Goal: Task Accomplishment & Management: Manage account settings

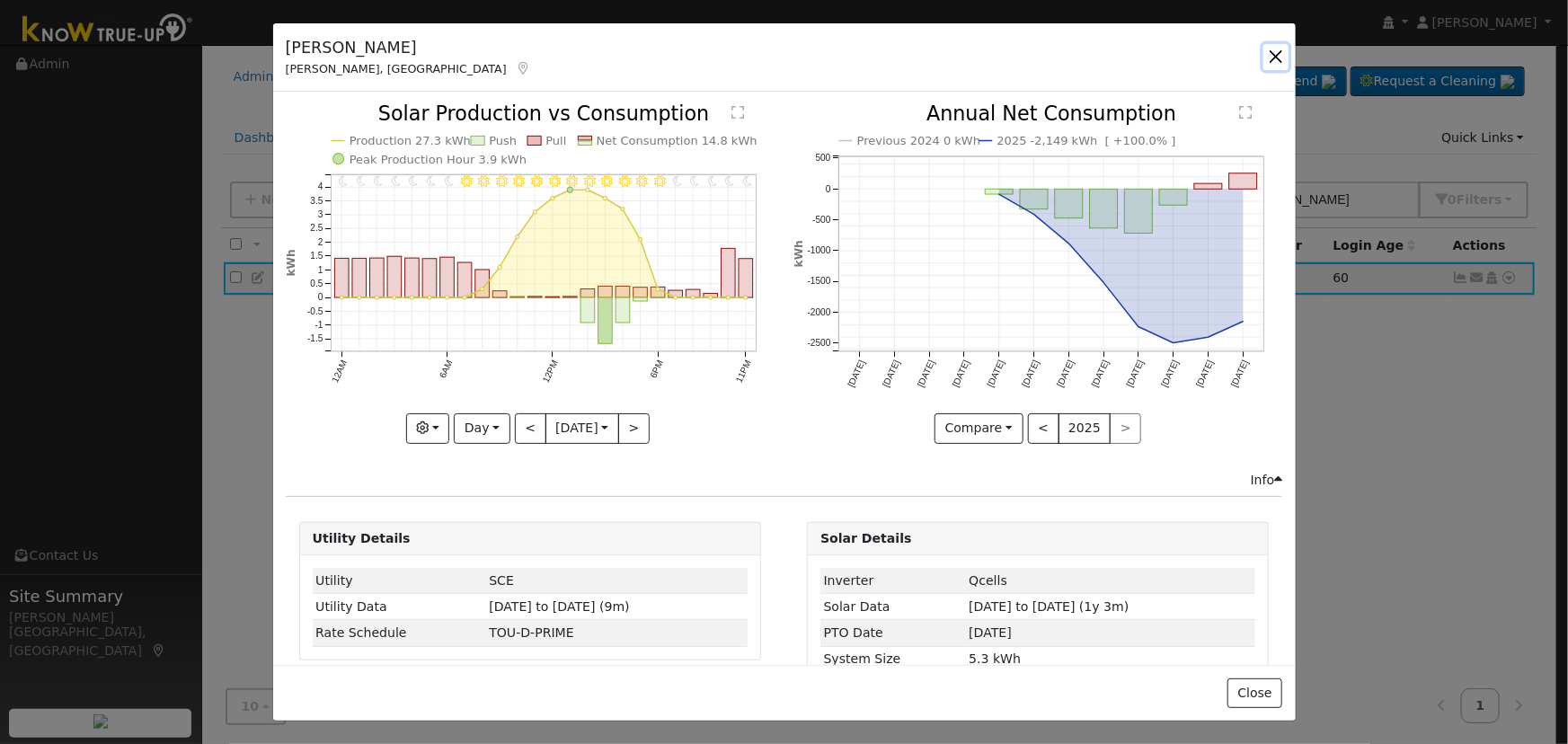
click at [1277, 59] on button "button" at bounding box center [1276, 56] width 26 height 26
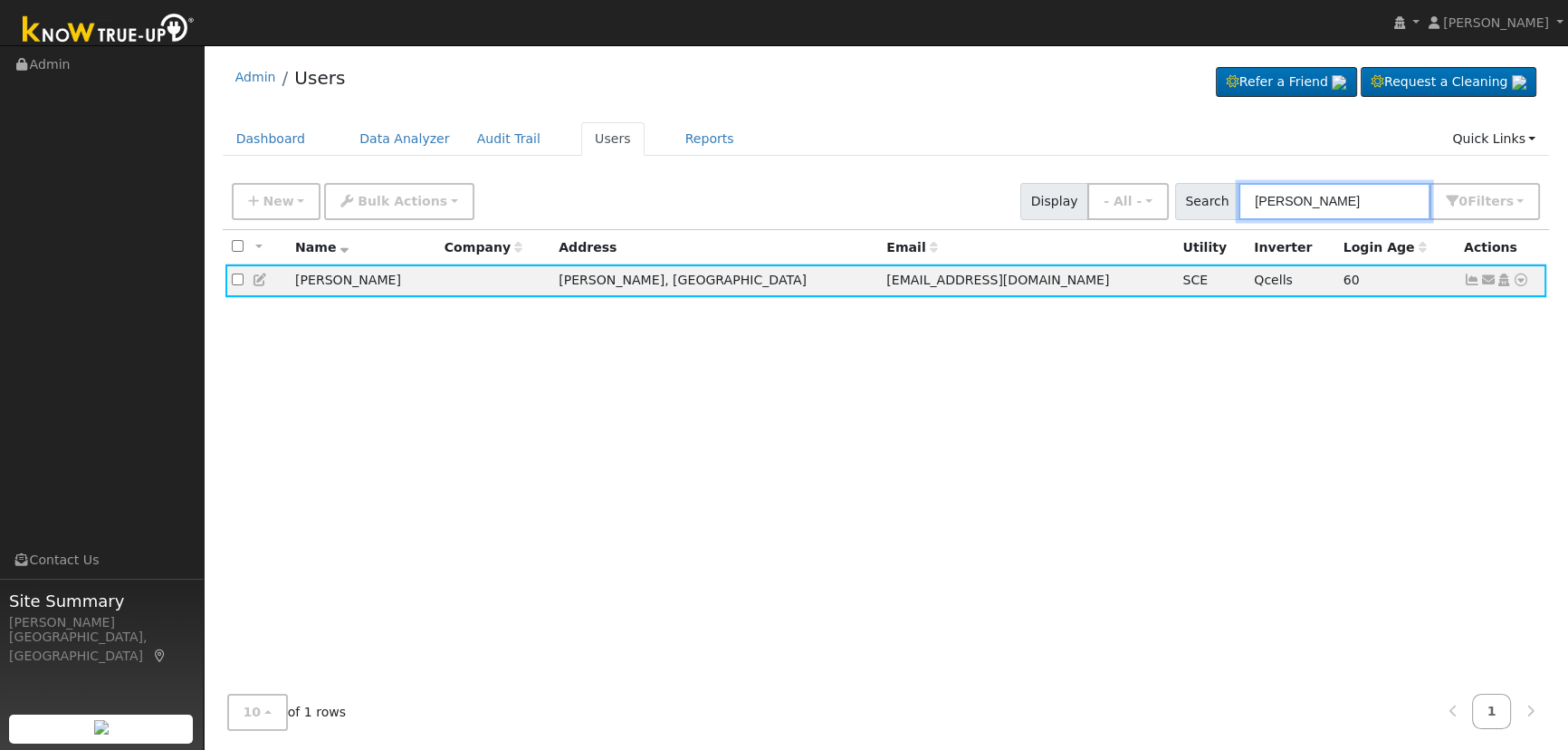
drag, startPoint x: 1329, startPoint y: 204, endPoint x: 1186, endPoint y: 162, distance: 149.0
click at [1186, 162] on div "Admin Users Refer a Friend Request a Cleaning" at bounding box center [886, 399] width 1346 height 690
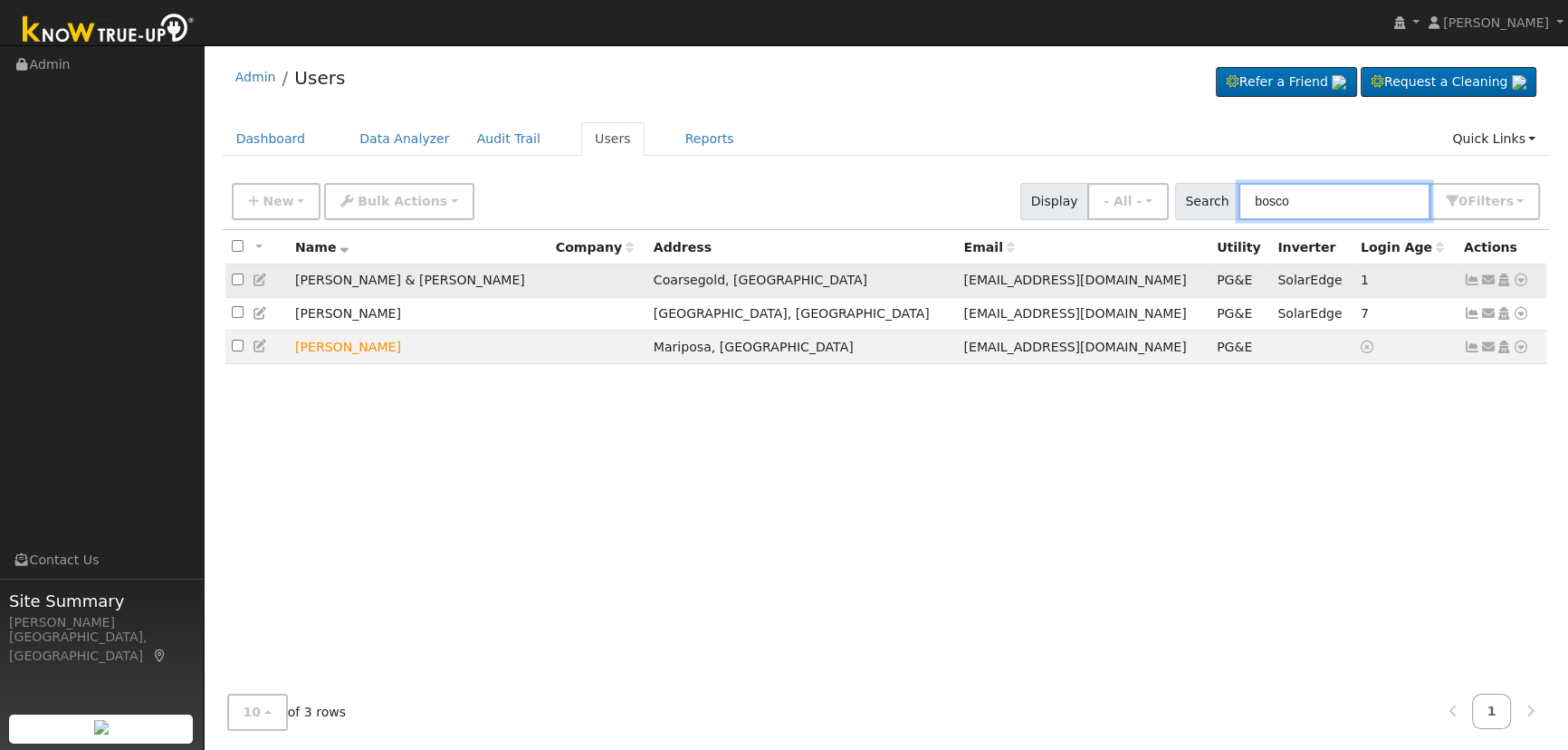
type input "bosco"
click at [1472, 286] on icon at bounding box center [1472, 279] width 16 height 12
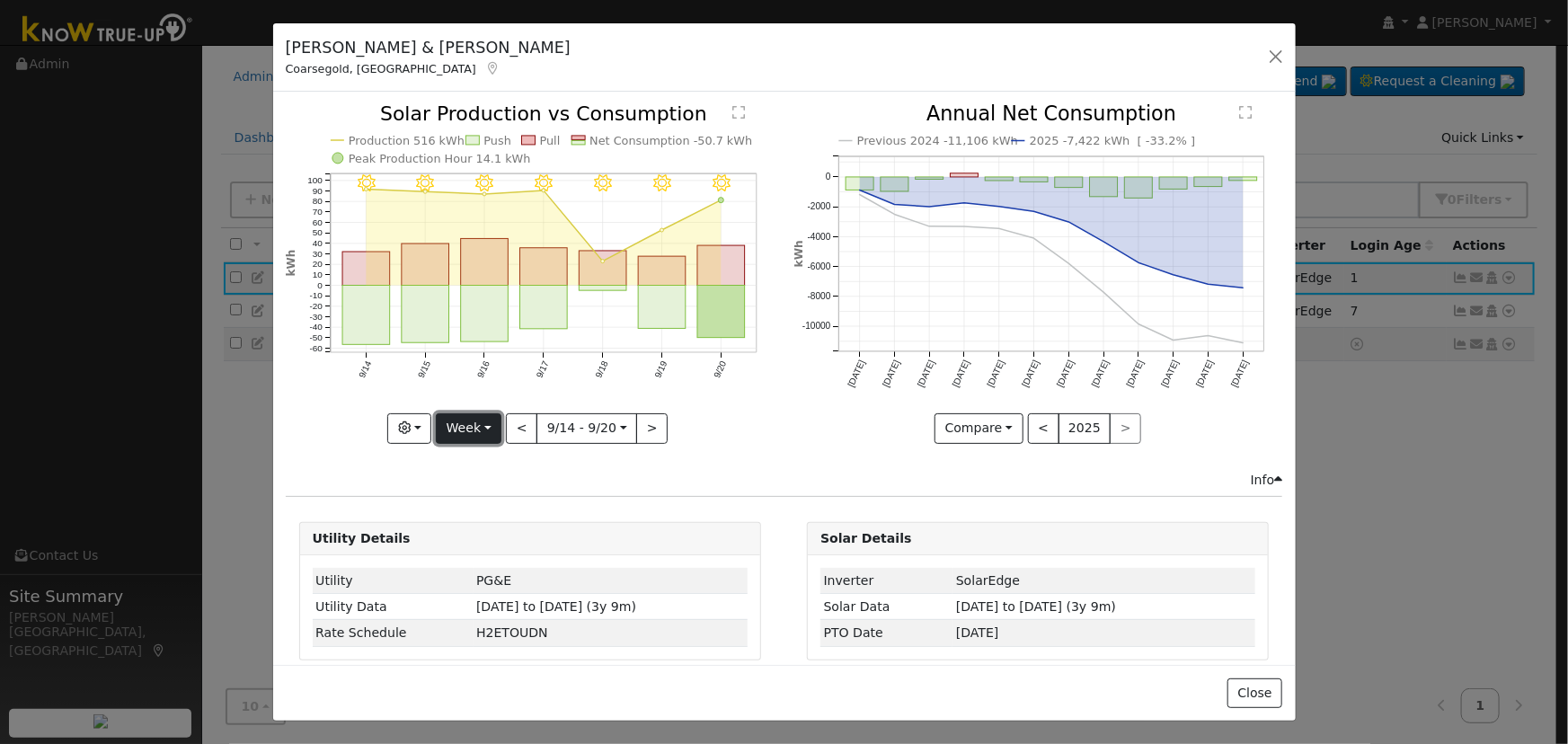
click at [479, 417] on button "Week" at bounding box center [468, 428] width 65 height 30
click at [484, 461] on link "Day" at bounding box center [500, 464] width 125 height 26
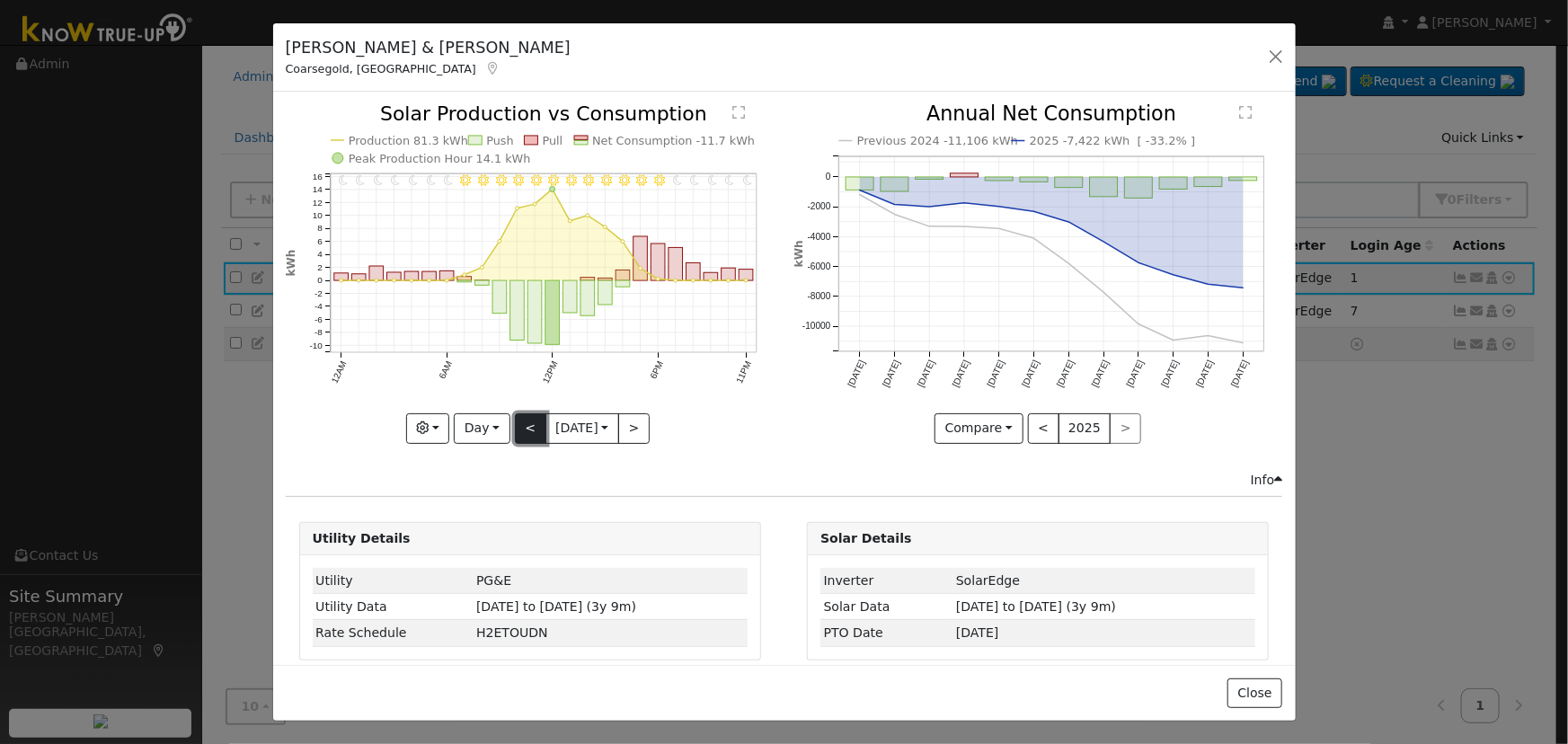
click at [520, 425] on button "<" at bounding box center [530, 428] width 31 height 30
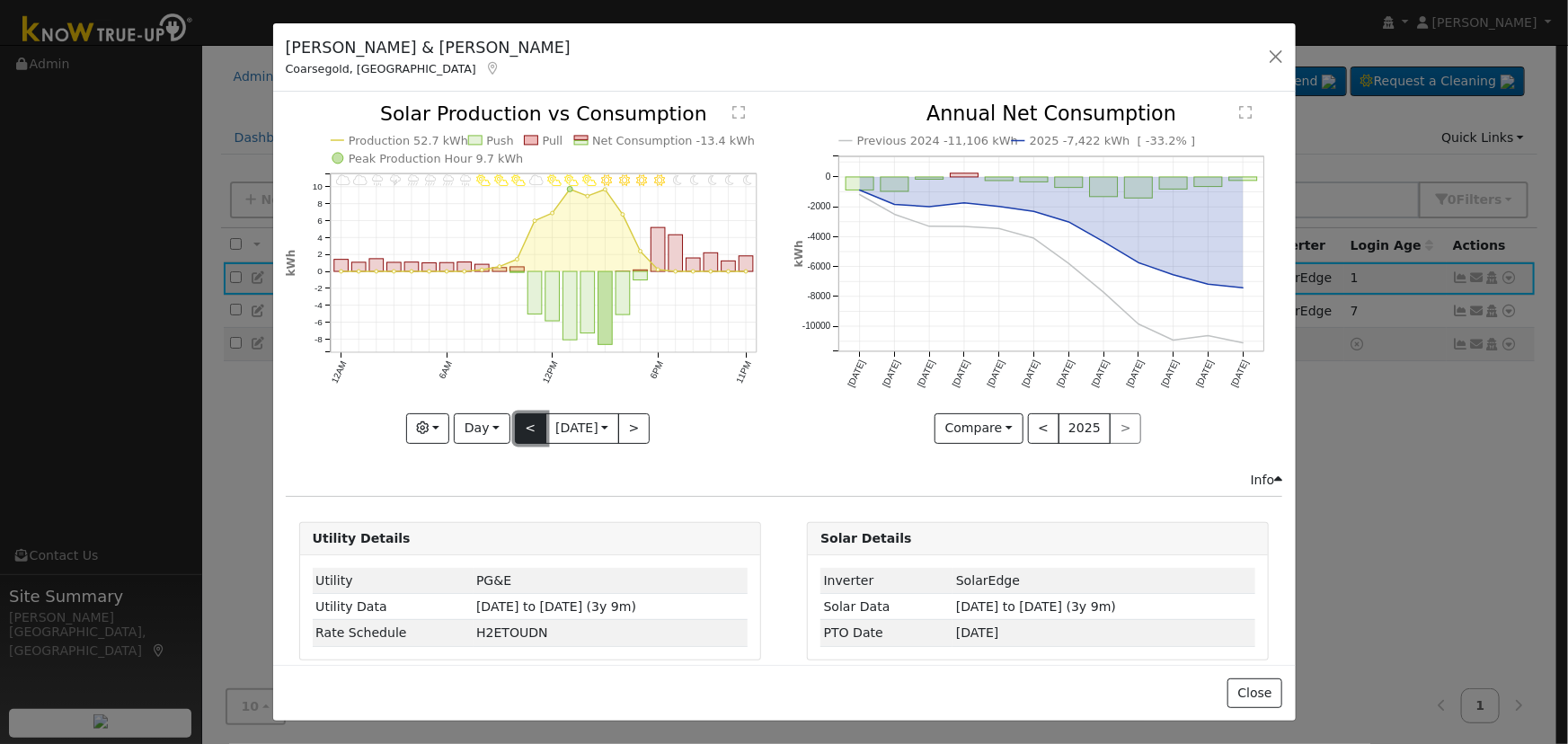
click at [520, 425] on button "<" at bounding box center [530, 428] width 31 height 30
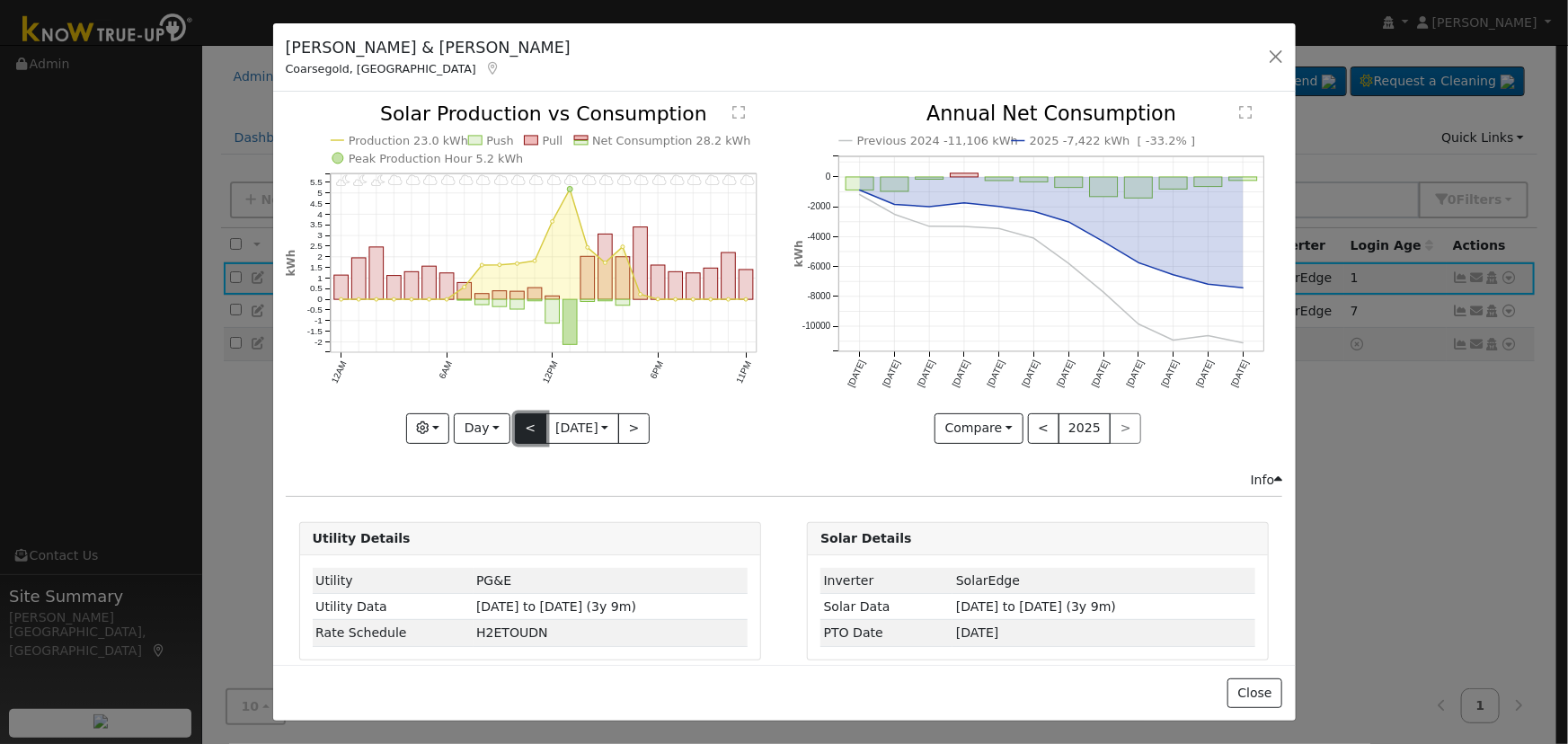
click at [520, 425] on button "<" at bounding box center [530, 428] width 31 height 30
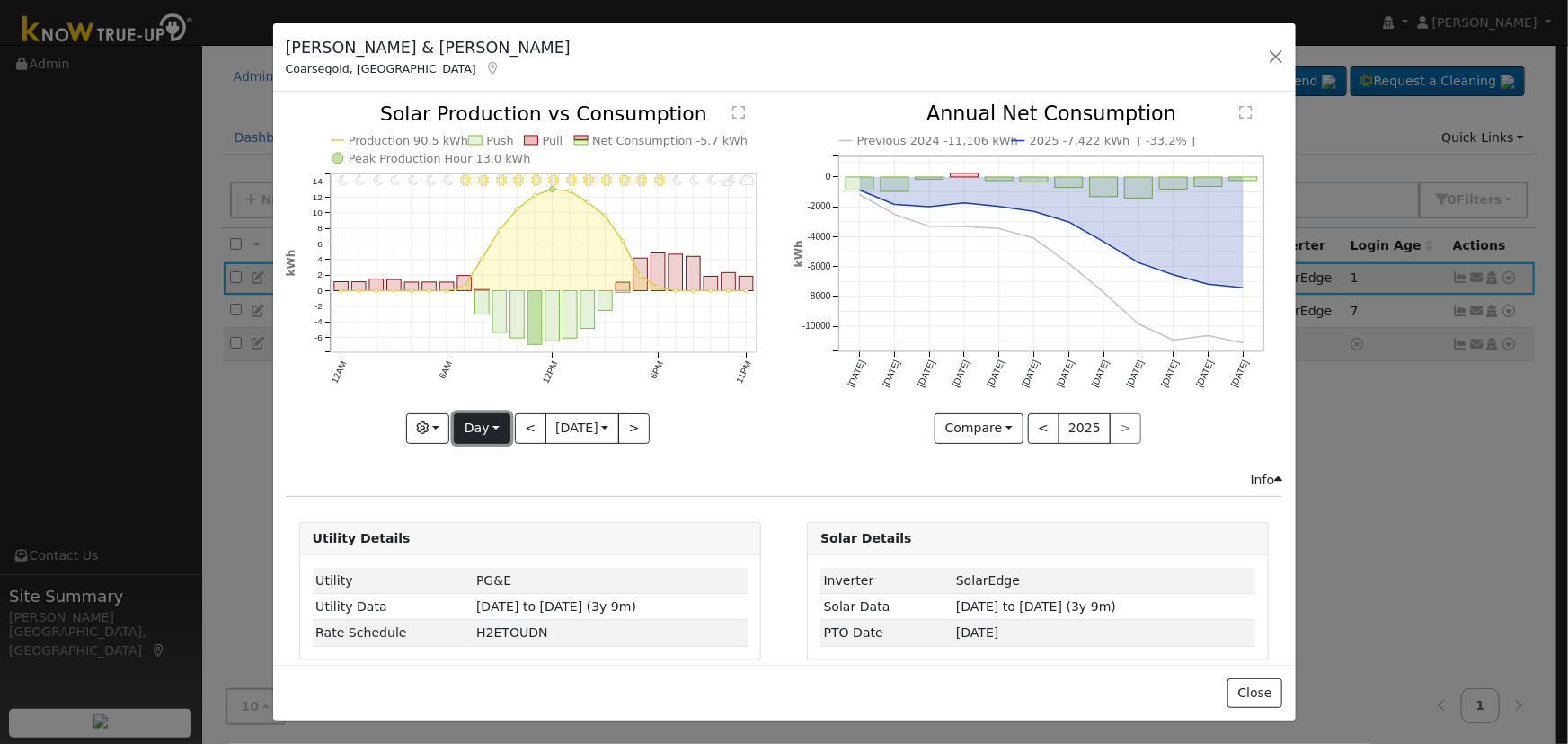
click at [476, 425] on button "Day" at bounding box center [482, 428] width 56 height 30
click at [500, 495] on link "Week" at bounding box center [518, 489] width 125 height 26
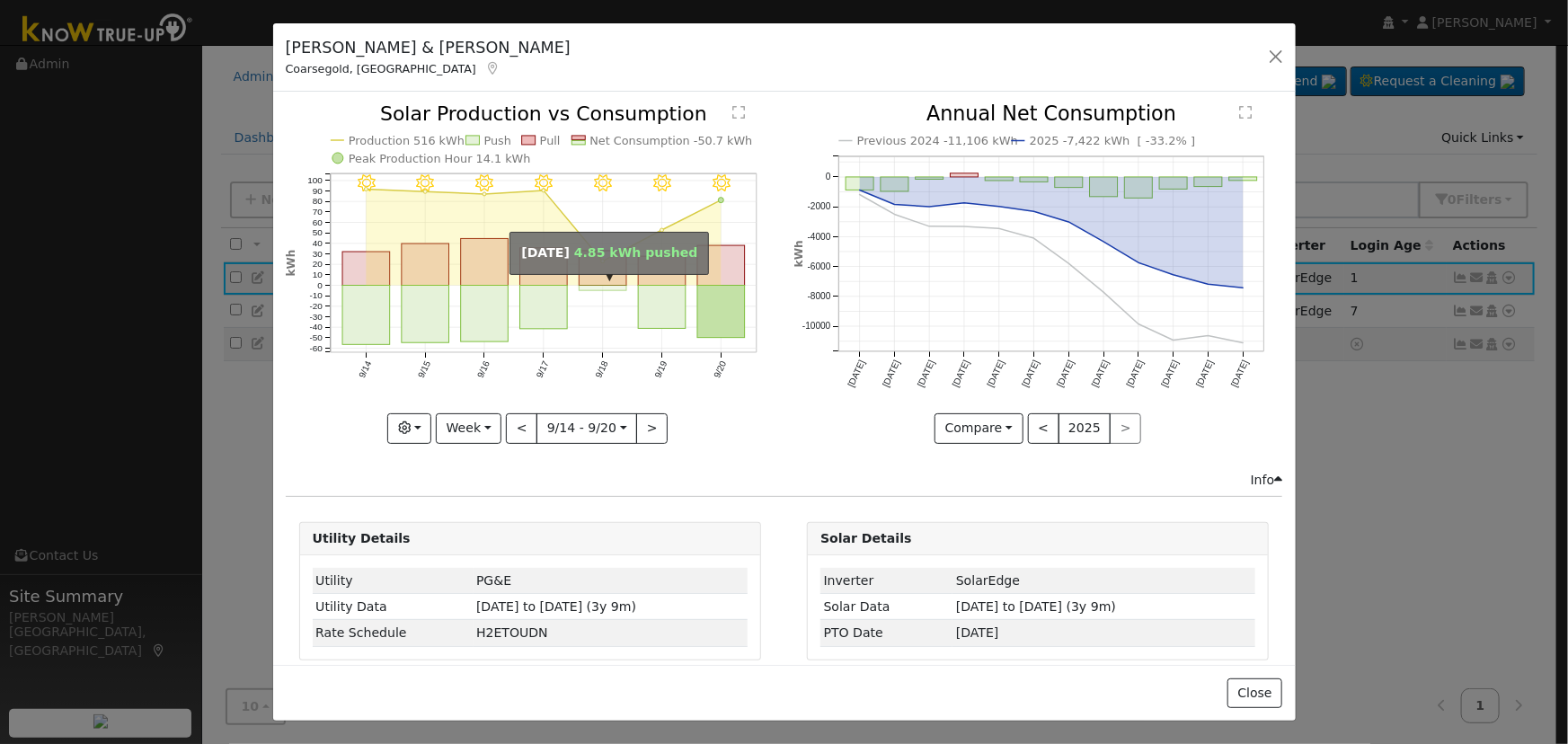
click at [611, 286] on rect "onclick=""" at bounding box center [603, 289] width 47 height 6
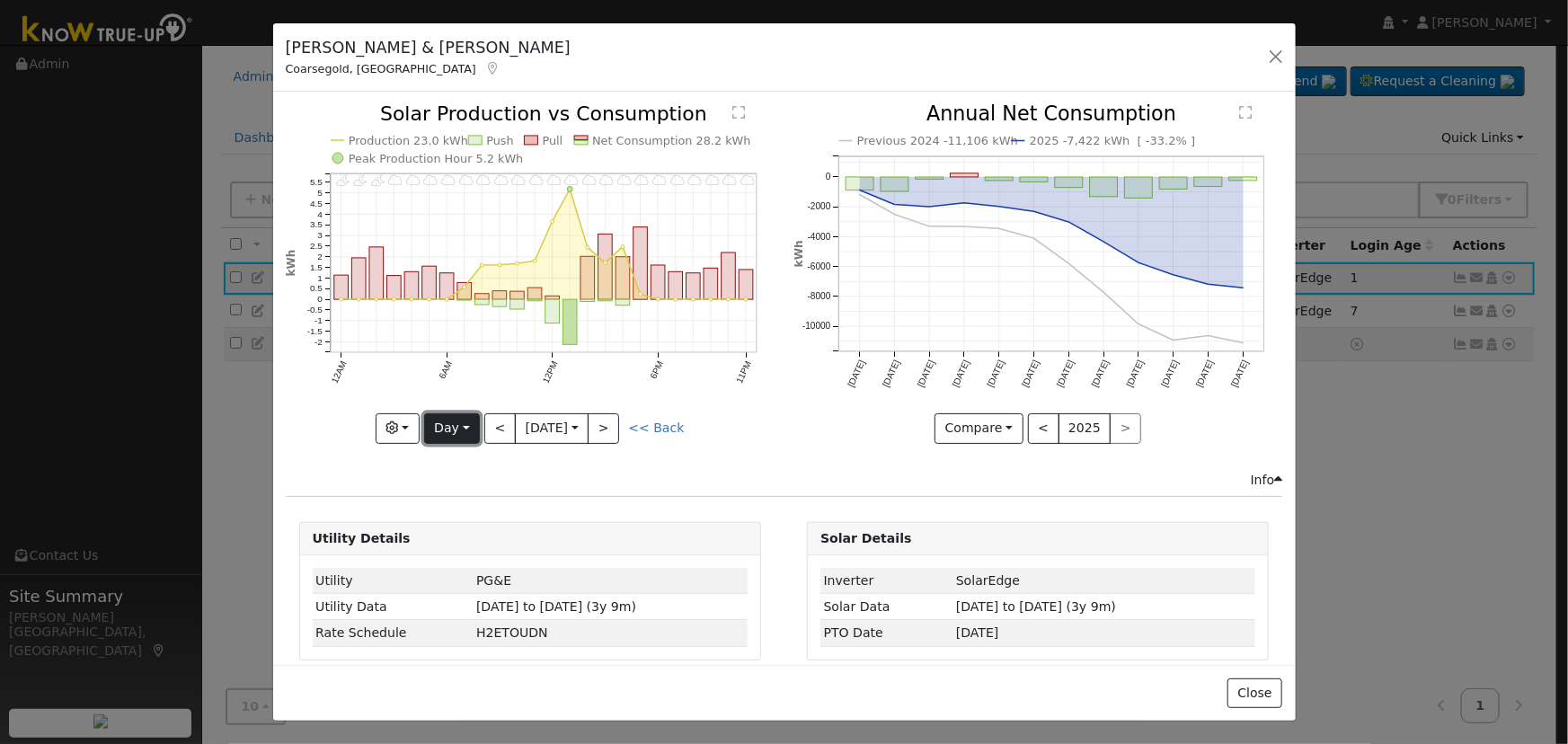
click at [433, 423] on button "Day" at bounding box center [452, 428] width 56 height 30
click at [470, 493] on link "Week" at bounding box center [487, 489] width 125 height 26
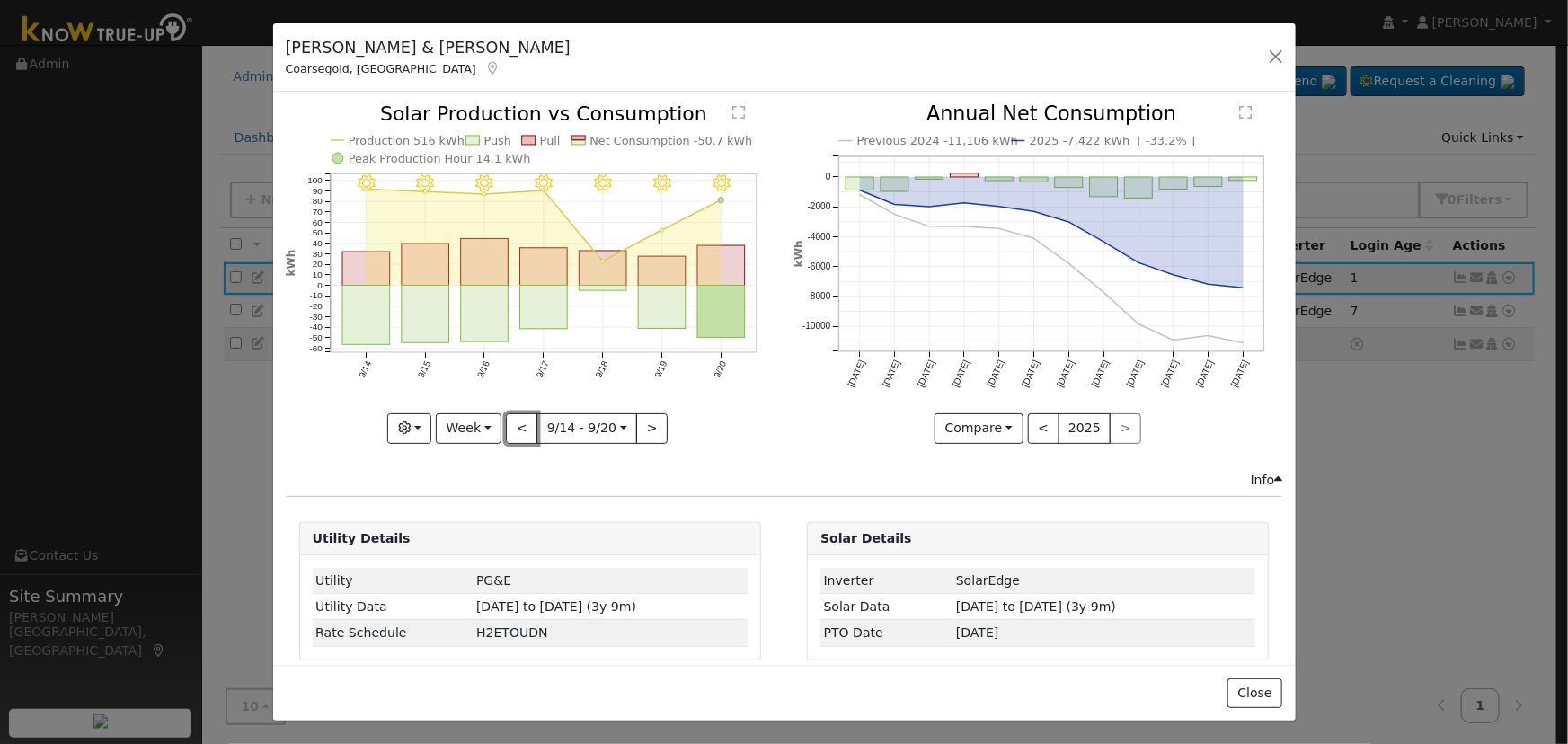
click at [510, 416] on button "<" at bounding box center [521, 428] width 31 height 30
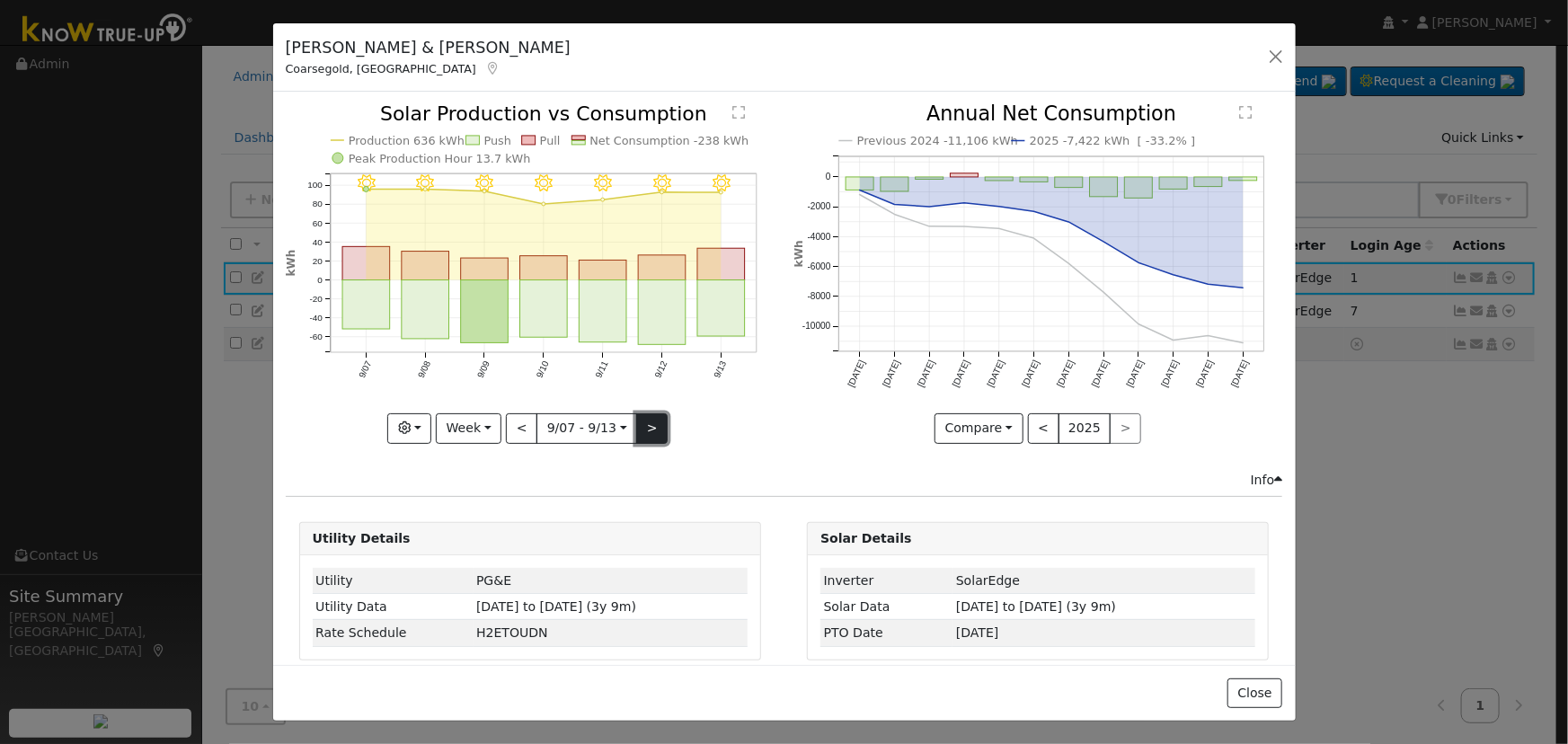
click at [648, 422] on button ">" at bounding box center [651, 428] width 31 height 30
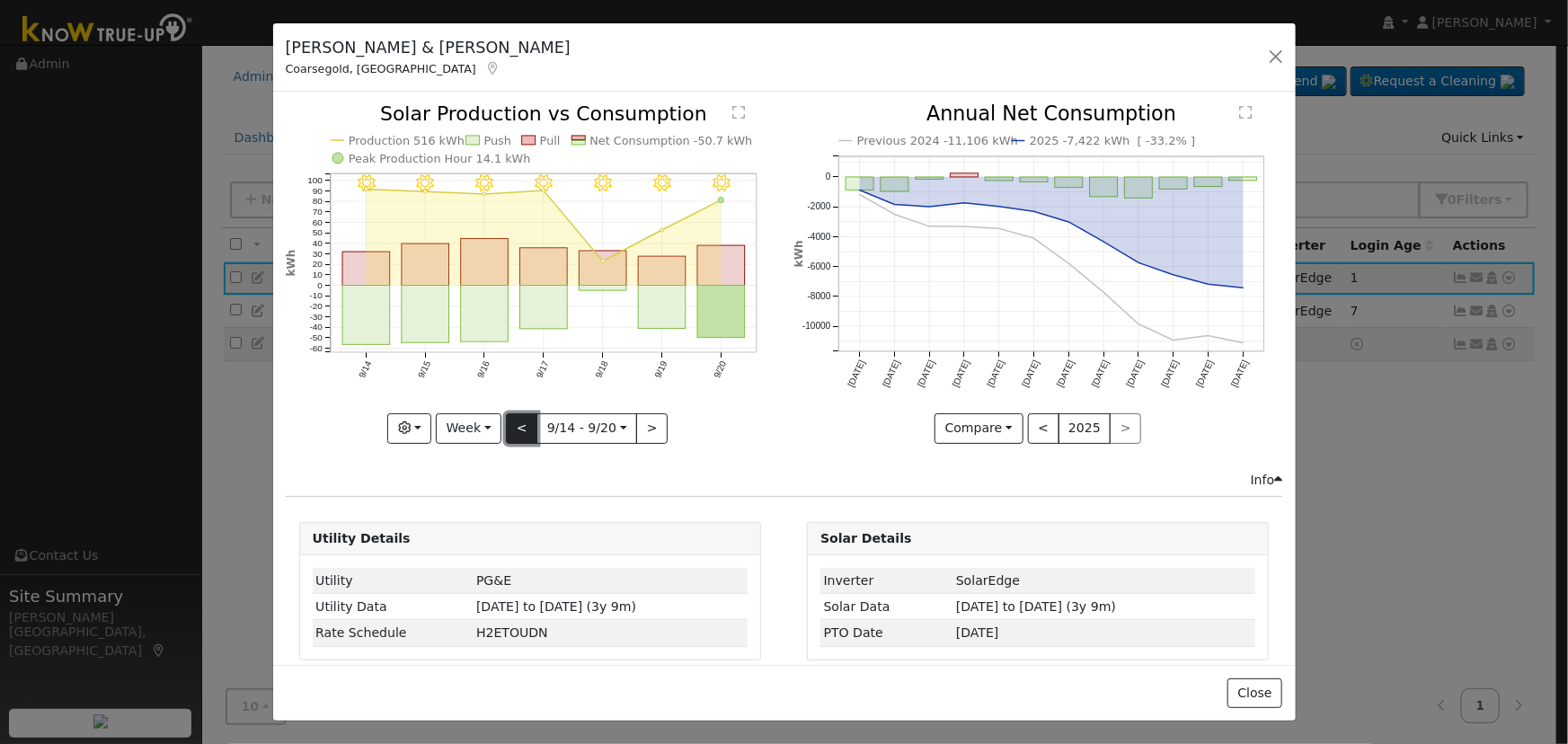
click at [512, 430] on button "<" at bounding box center [521, 428] width 31 height 30
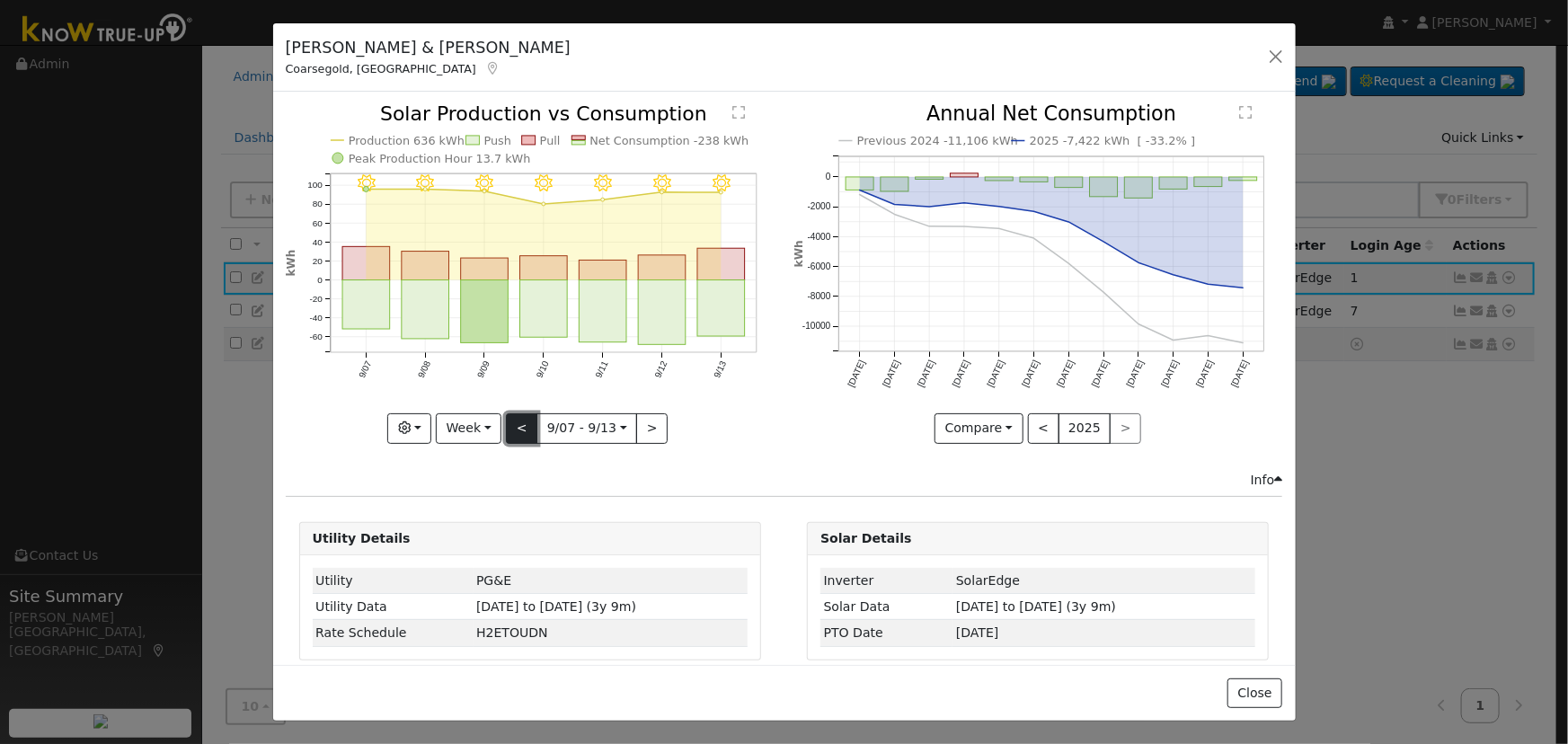
click at [512, 430] on button "<" at bounding box center [521, 428] width 31 height 30
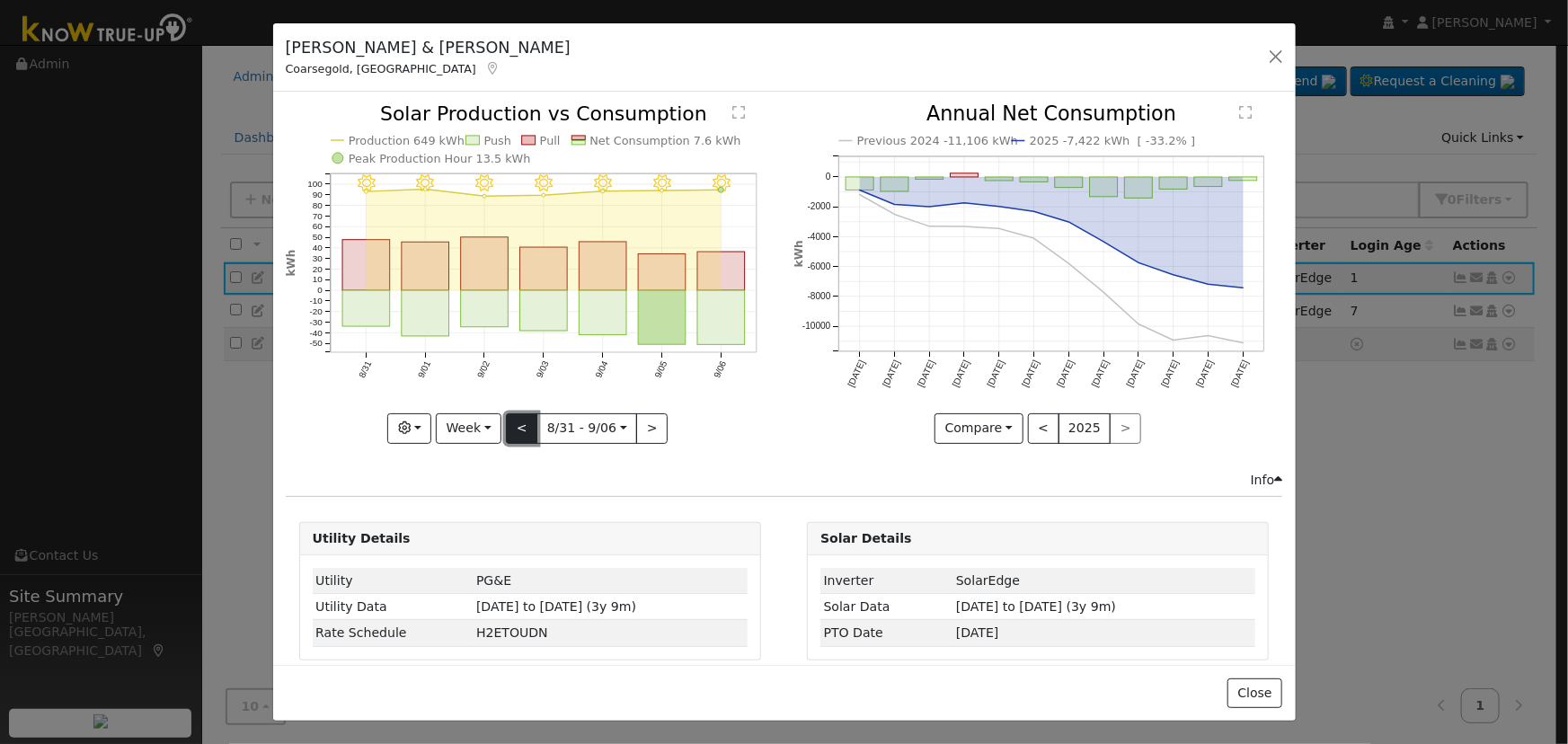
click at [512, 430] on button "<" at bounding box center [521, 428] width 31 height 30
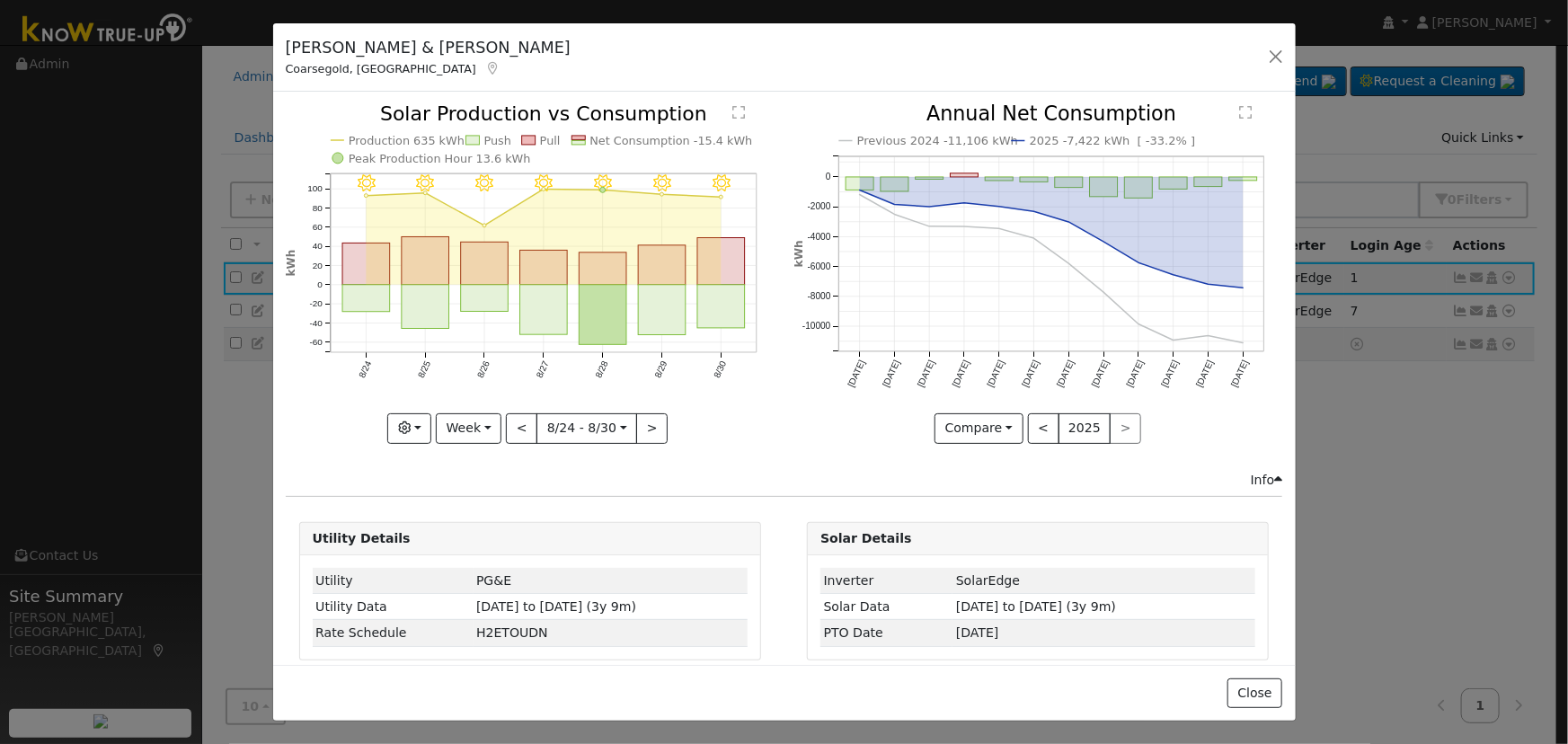
click at [624, 430] on input "2025-08-24" at bounding box center [587, 428] width 99 height 28
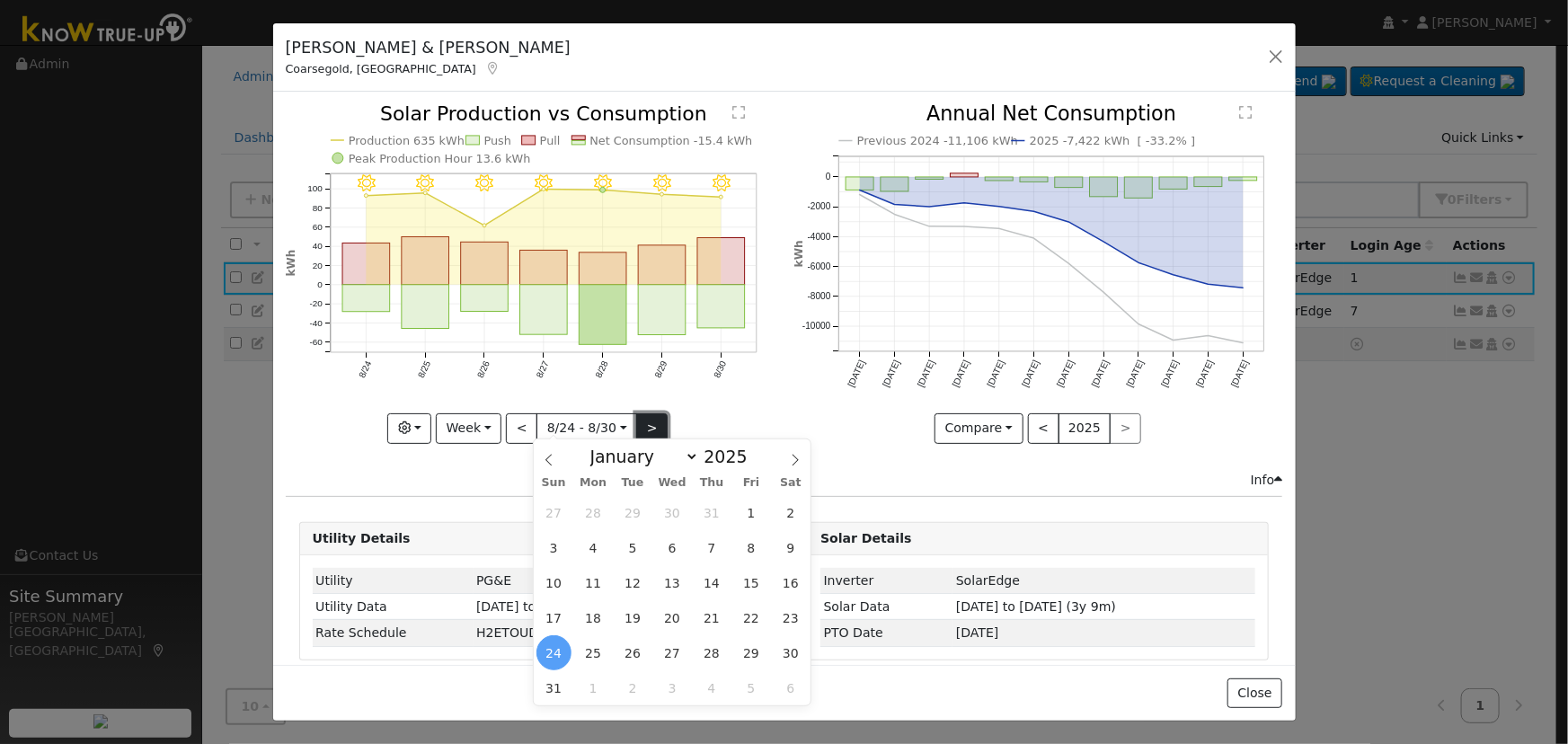
click at [648, 421] on button ">" at bounding box center [651, 428] width 31 height 30
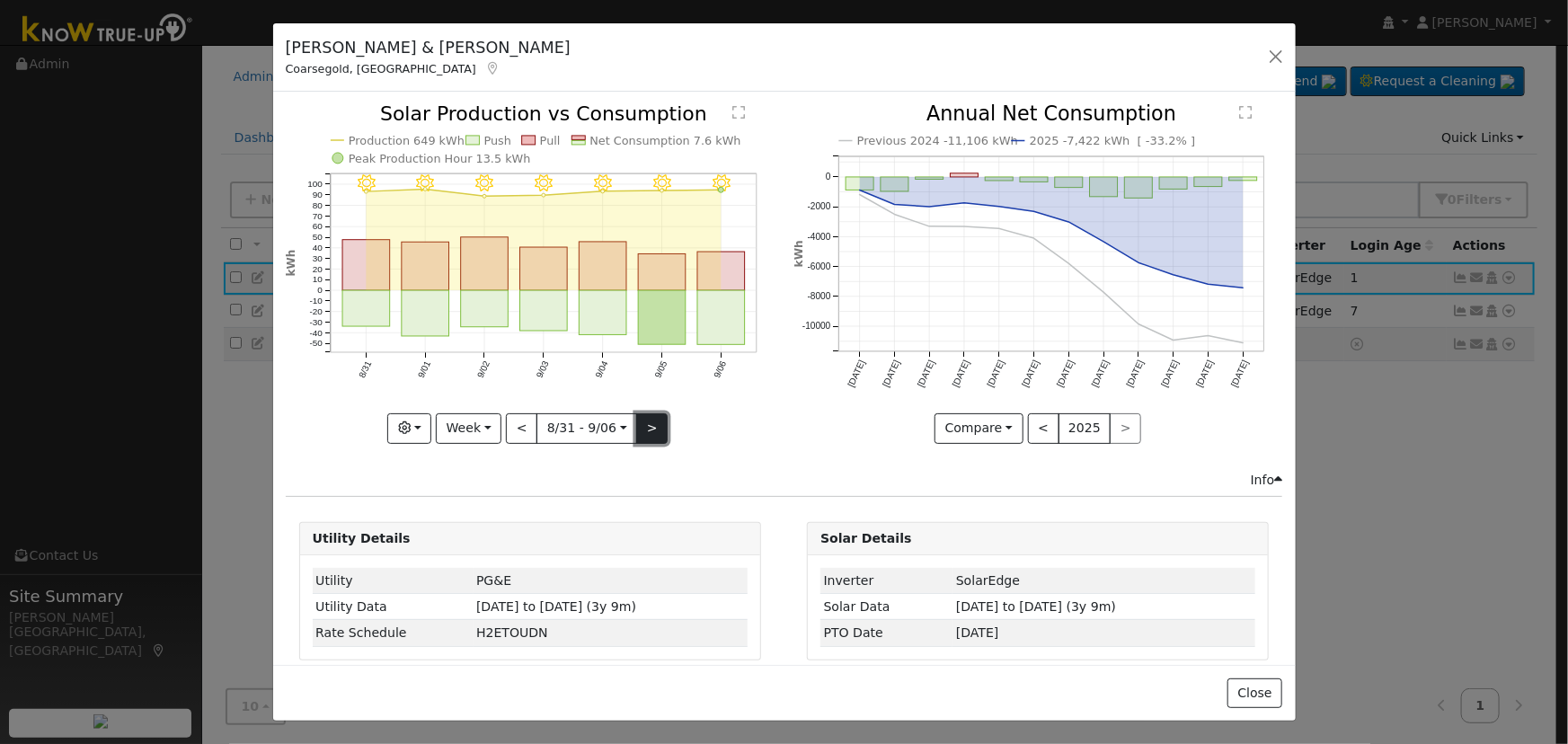
click at [648, 421] on button ">" at bounding box center [651, 428] width 31 height 30
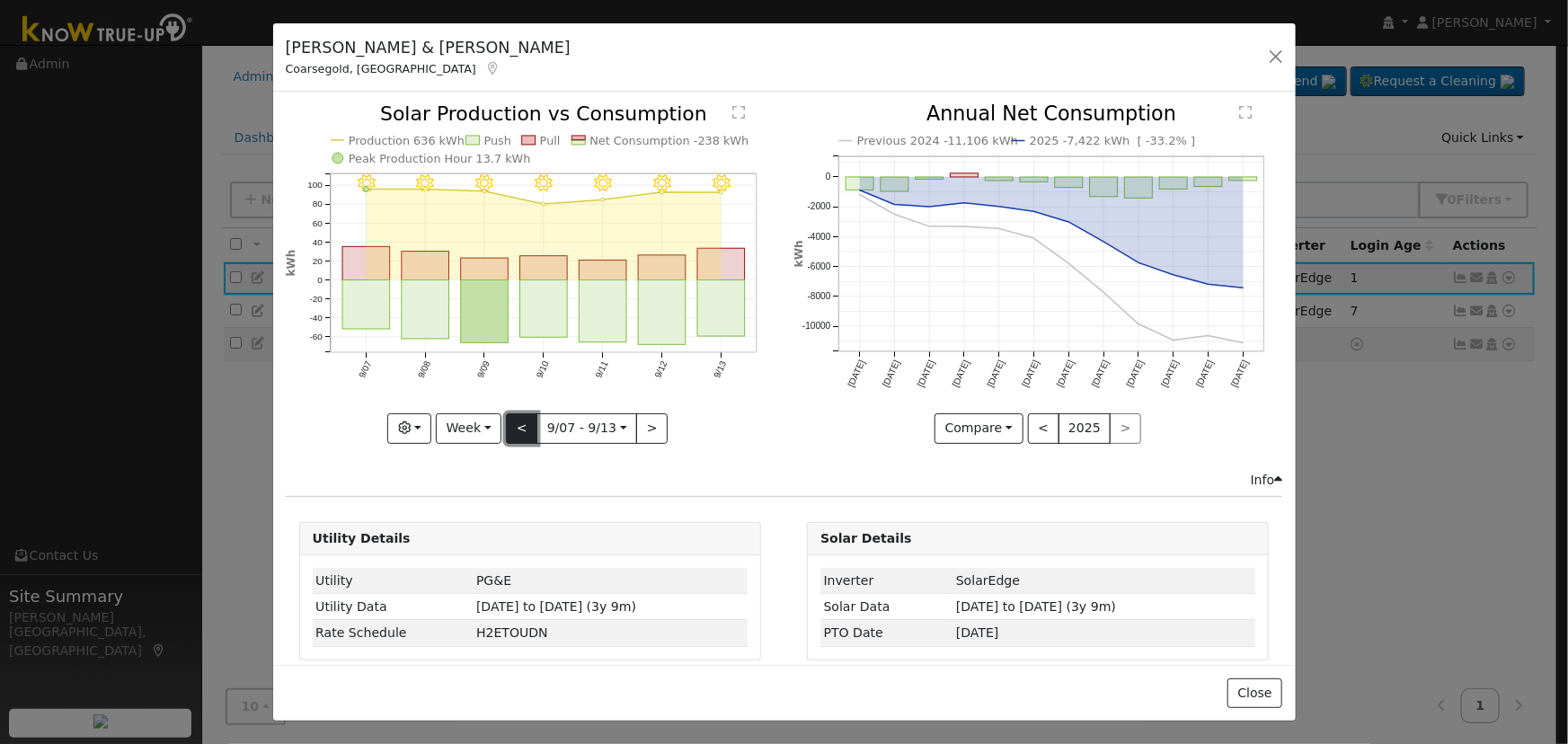
click at [515, 419] on button "<" at bounding box center [521, 428] width 31 height 30
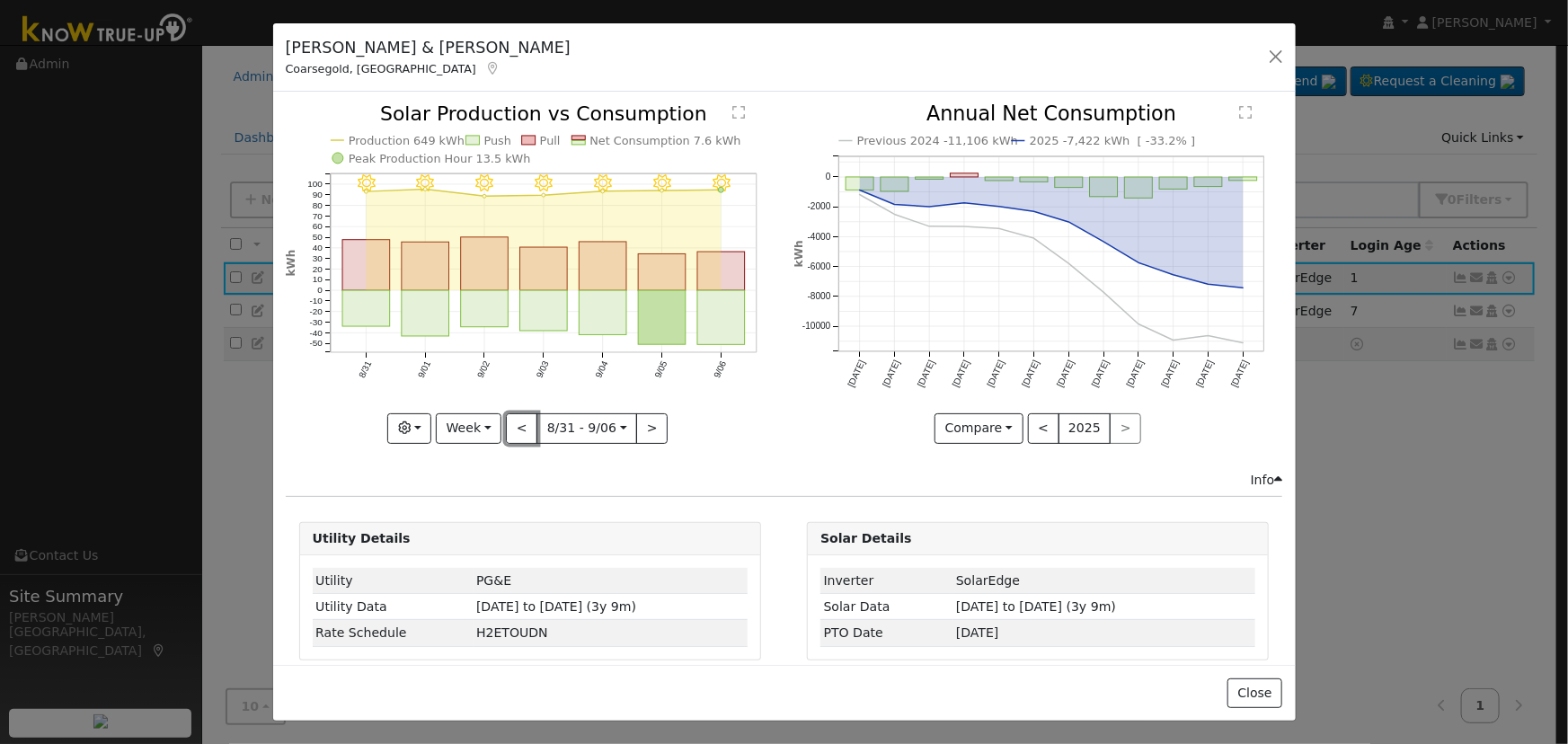
click at [515, 420] on button "<" at bounding box center [521, 428] width 31 height 30
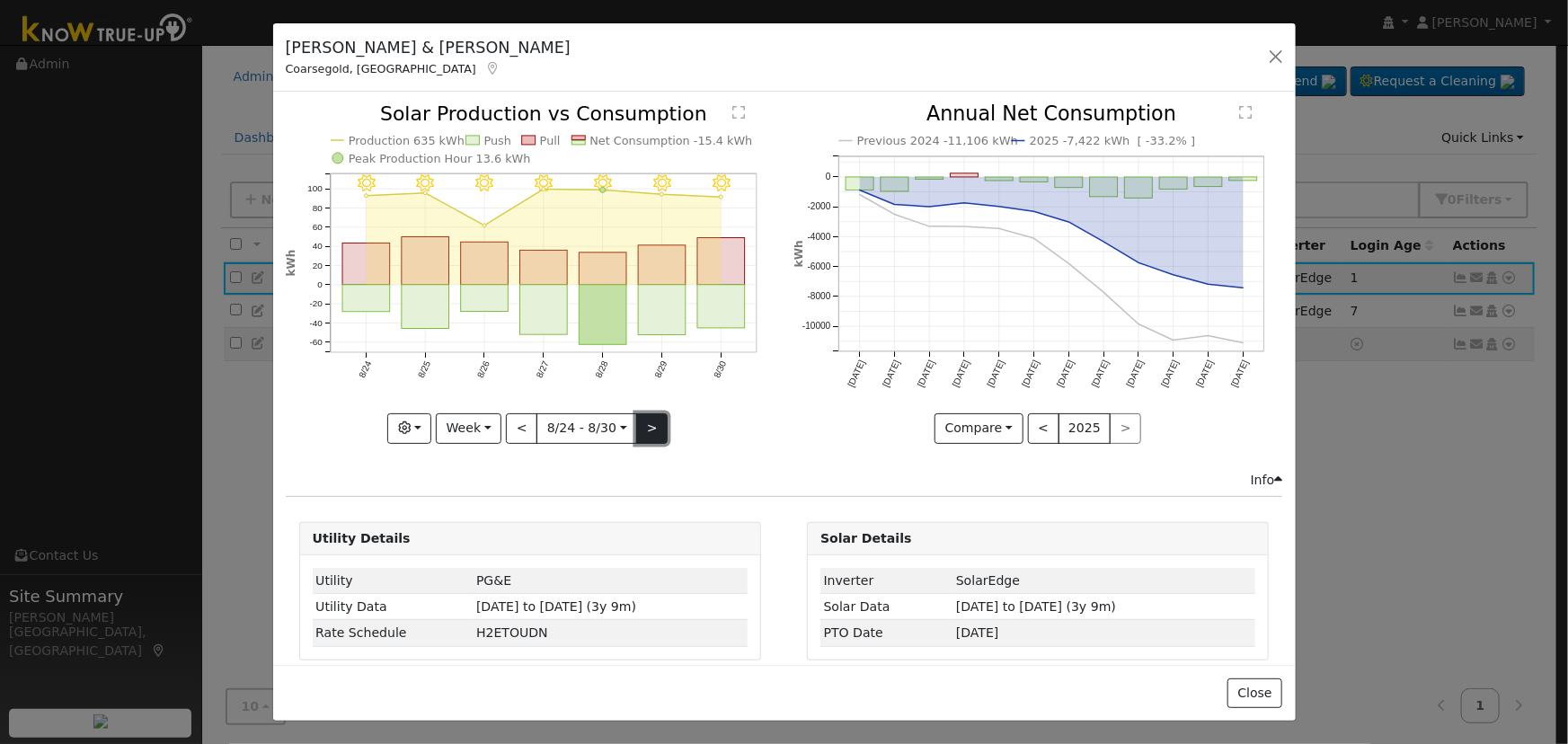
click at [655, 429] on button ">" at bounding box center [651, 428] width 31 height 30
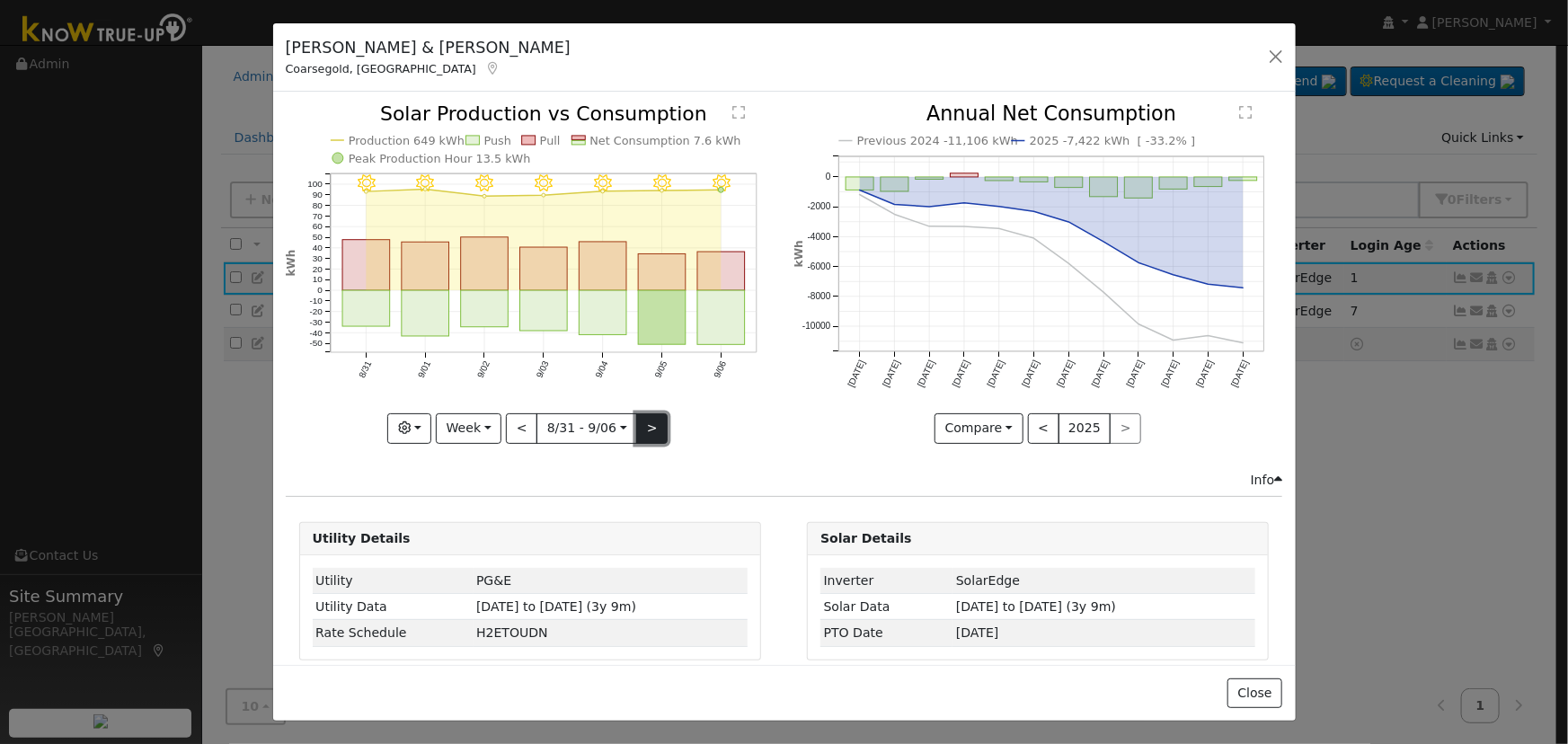
click at [655, 429] on button ">" at bounding box center [651, 428] width 31 height 30
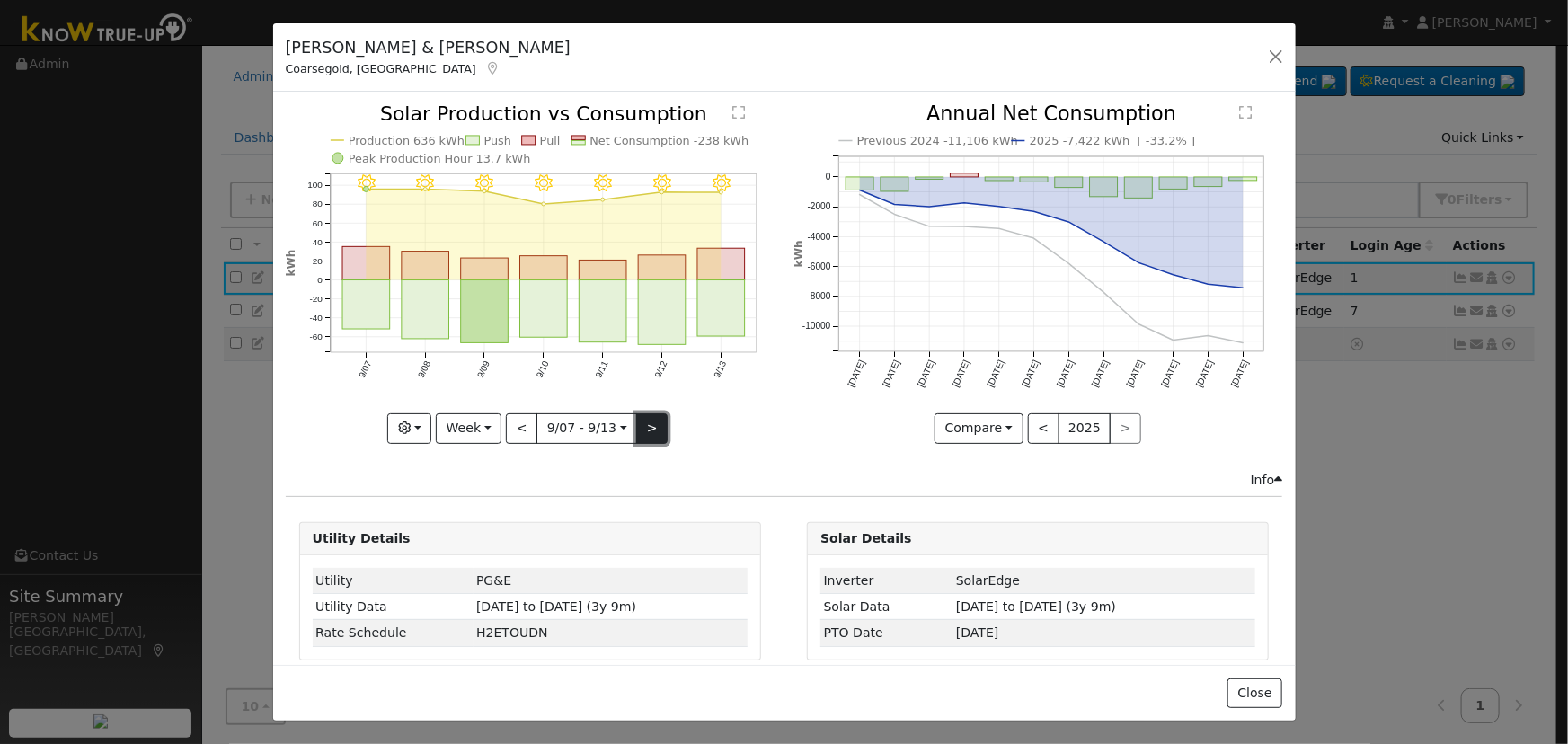
click at [655, 429] on button ">" at bounding box center [651, 428] width 31 height 30
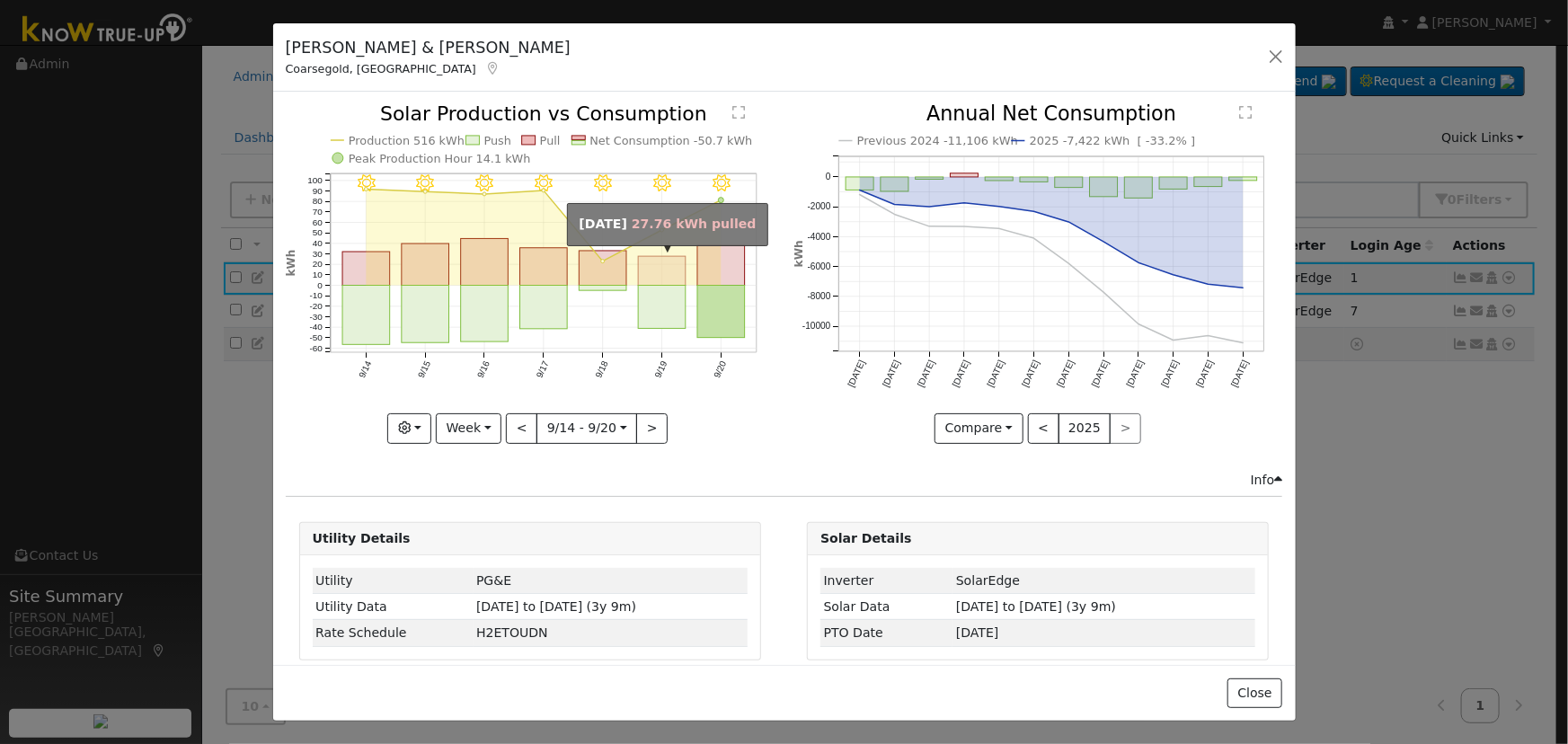
click at [654, 257] on rect "onclick=""" at bounding box center [662, 271] width 47 height 28
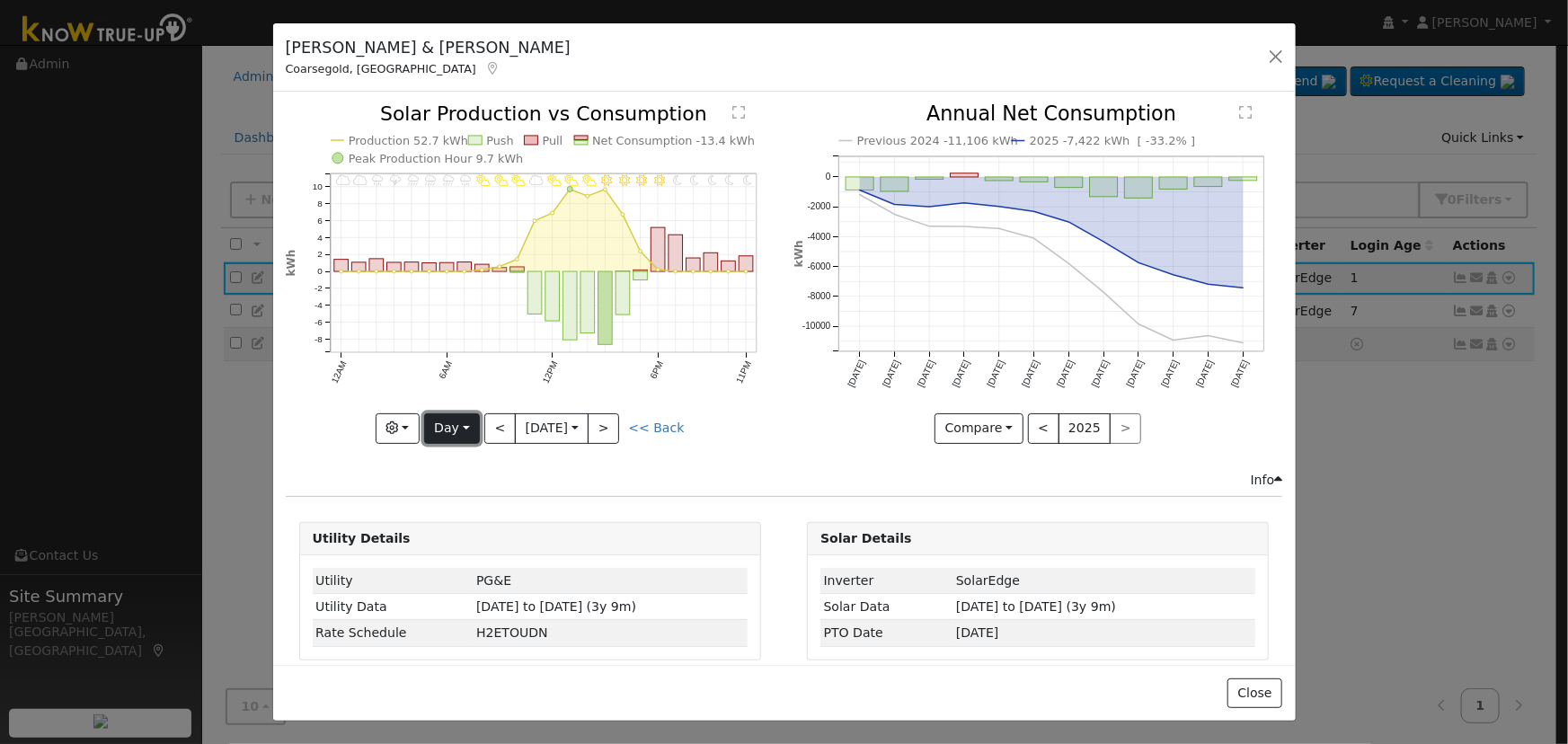
click at [466, 422] on button "Day" at bounding box center [452, 428] width 56 height 30
click at [484, 502] on link "Month" at bounding box center [487, 515] width 125 height 26
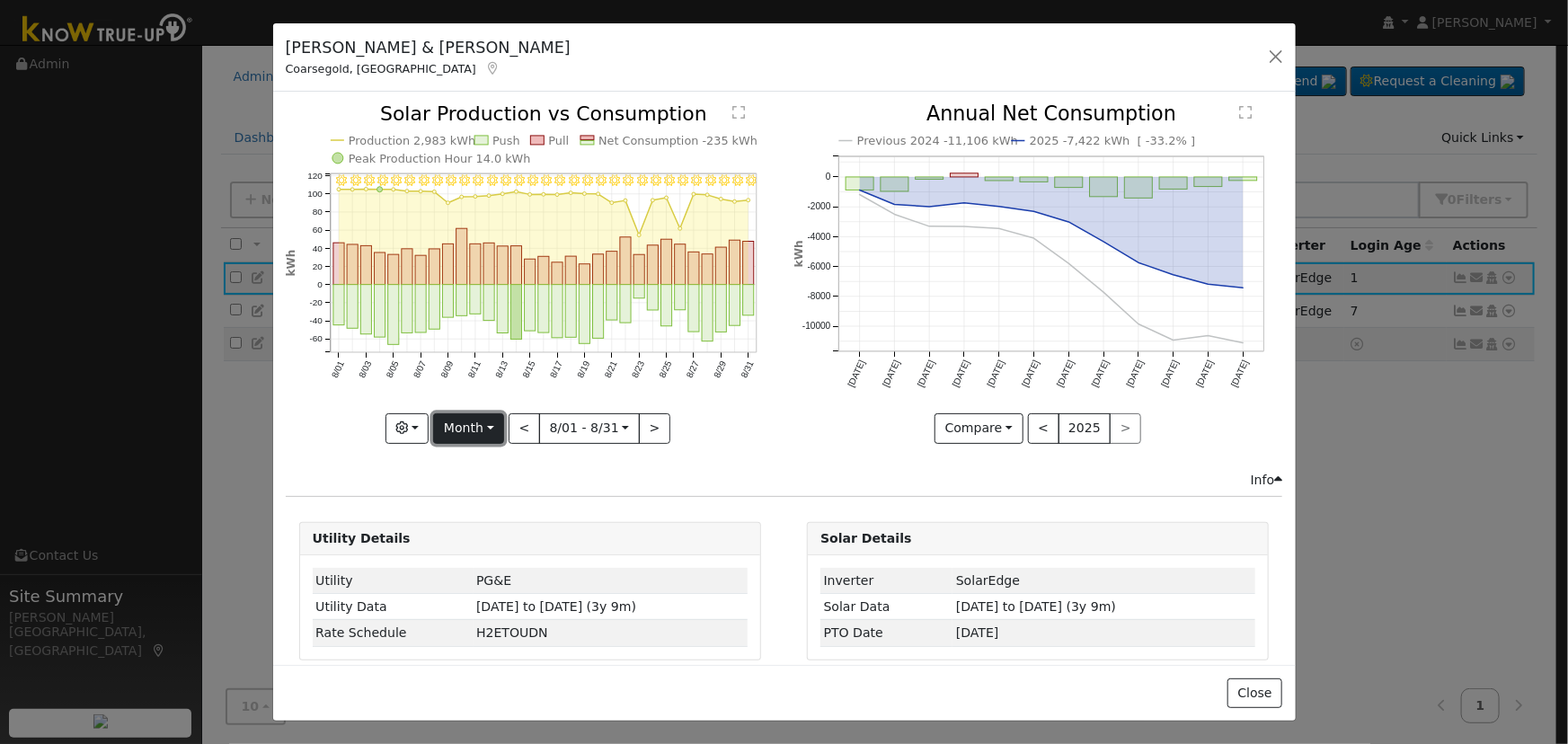
click at [458, 436] on button "Month" at bounding box center [468, 428] width 71 height 30
click at [516, 521] on link "Month" at bounding box center [497, 515] width 125 height 26
click at [490, 417] on button "Month" at bounding box center [468, 428] width 71 height 30
click at [483, 533] on link "Year" at bounding box center [497, 540] width 125 height 26
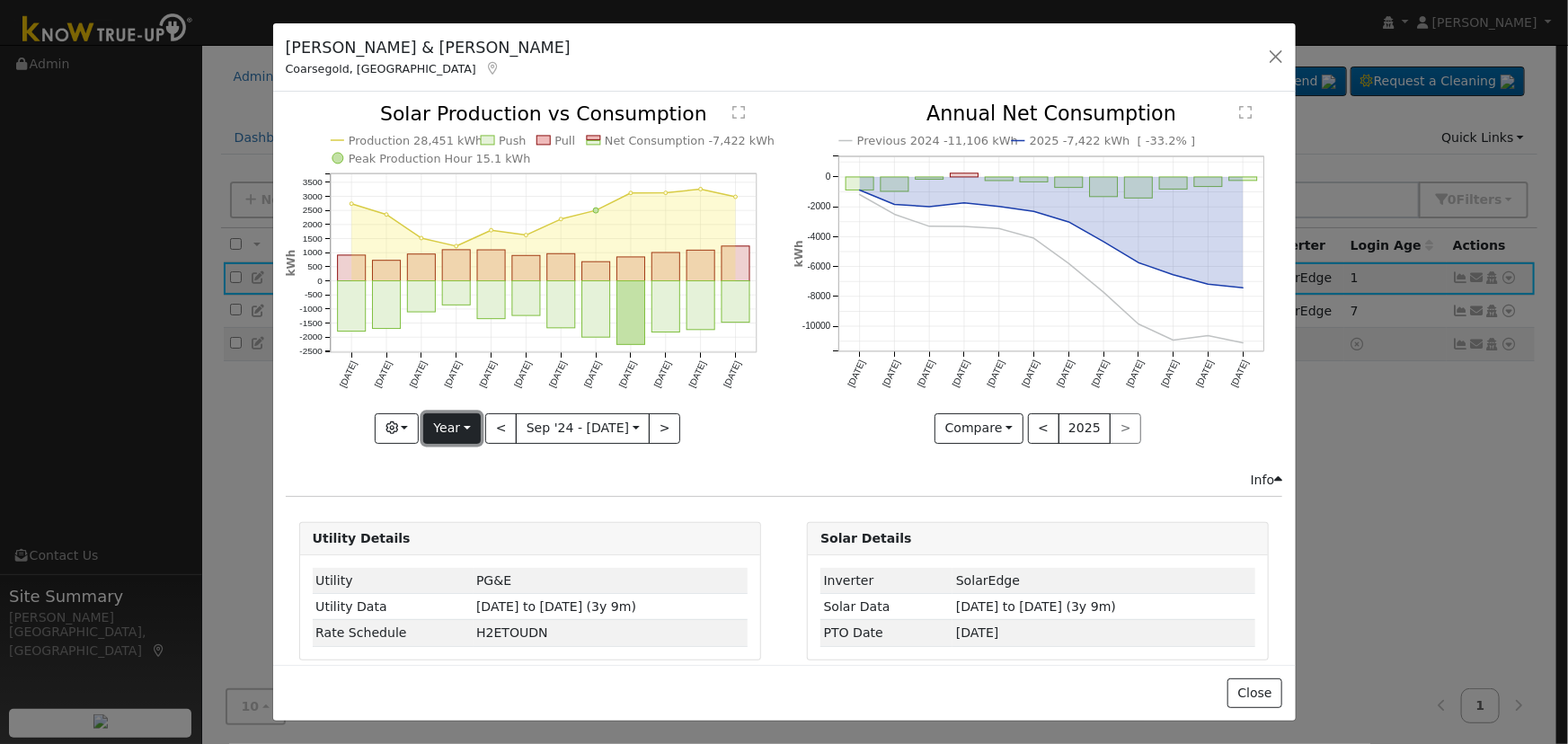
click at [458, 420] on button "Year" at bounding box center [452, 428] width 58 height 30
click at [483, 490] on link "Week" at bounding box center [487, 489] width 125 height 26
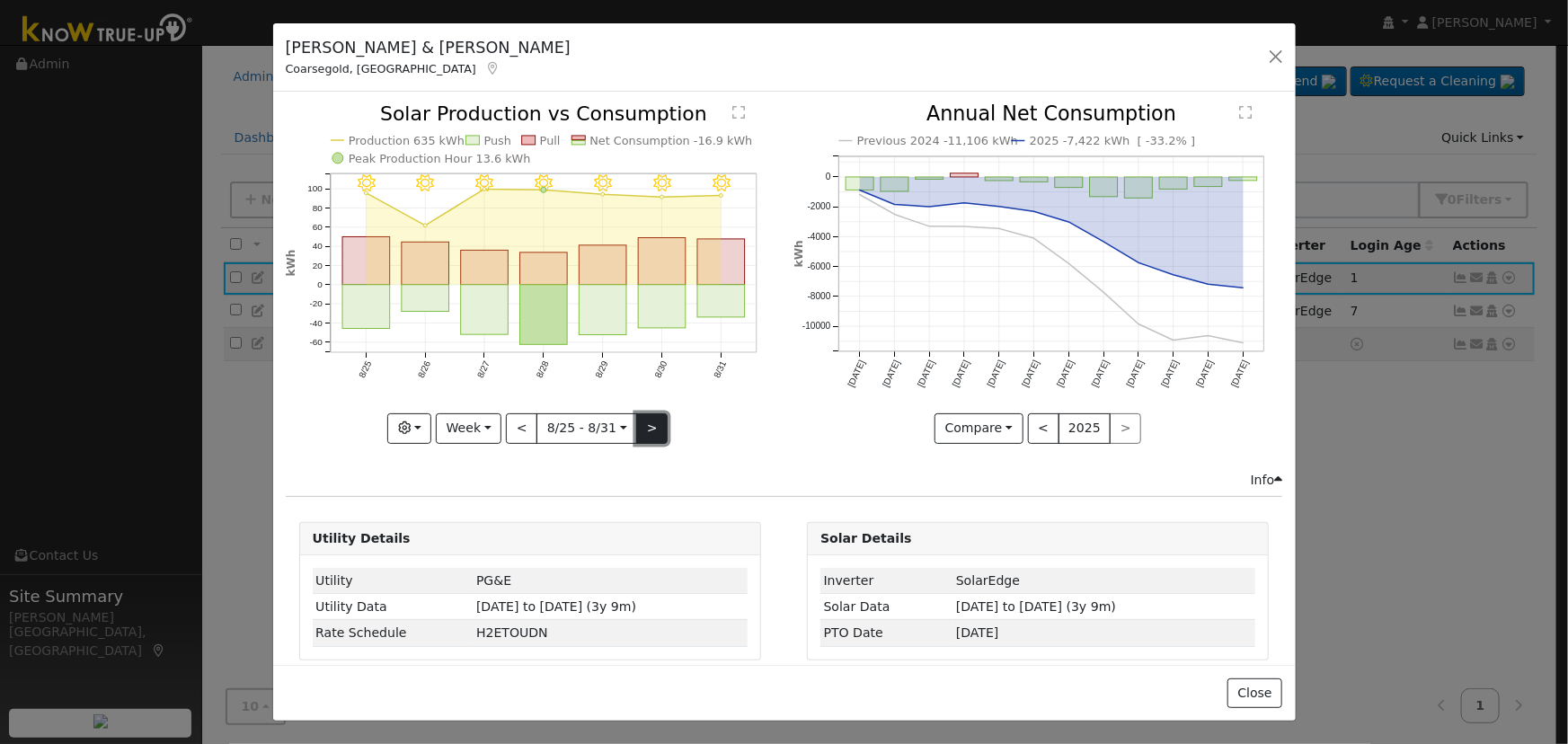
click at [636, 434] on button ">" at bounding box center [651, 428] width 31 height 30
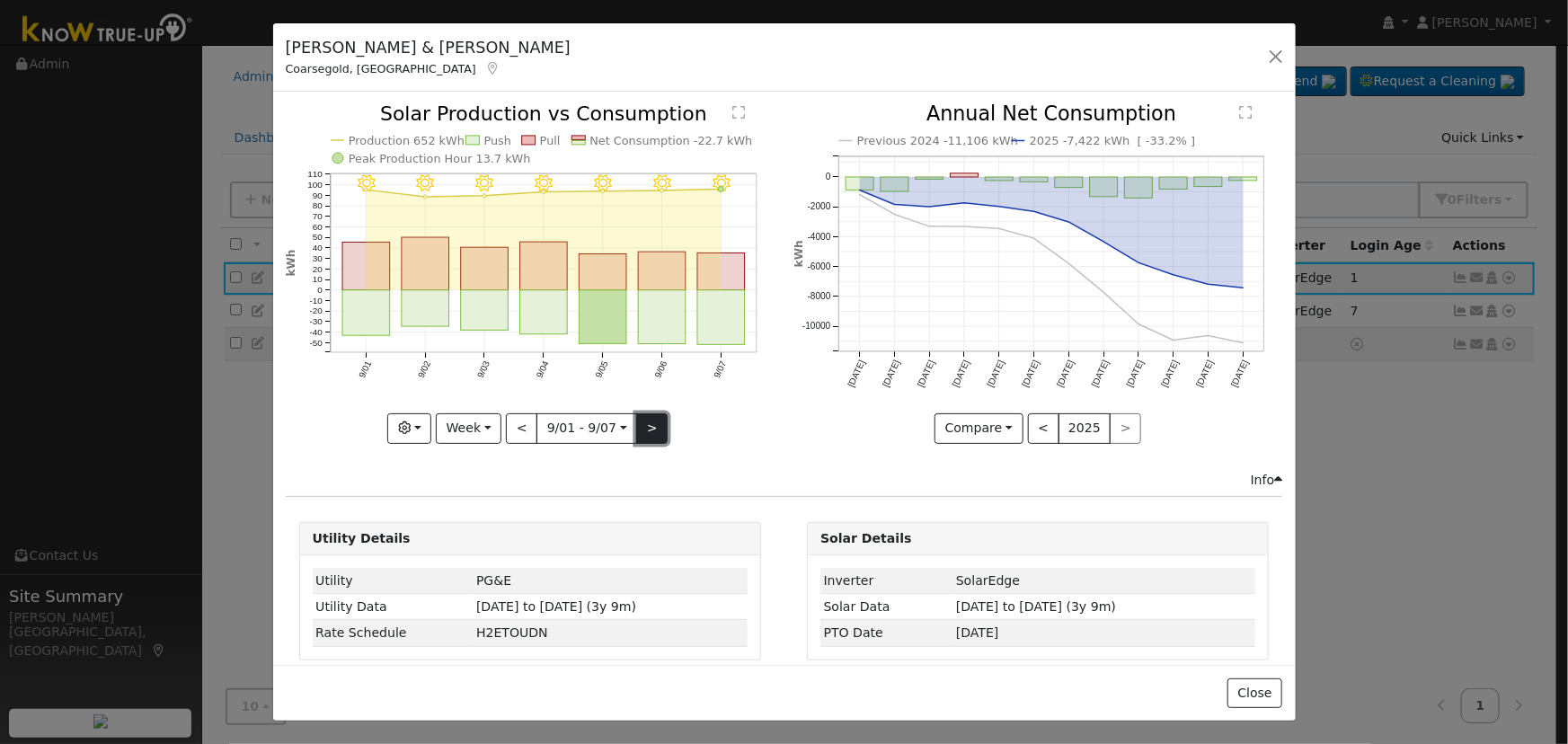
click at [636, 434] on button ">" at bounding box center [651, 428] width 31 height 30
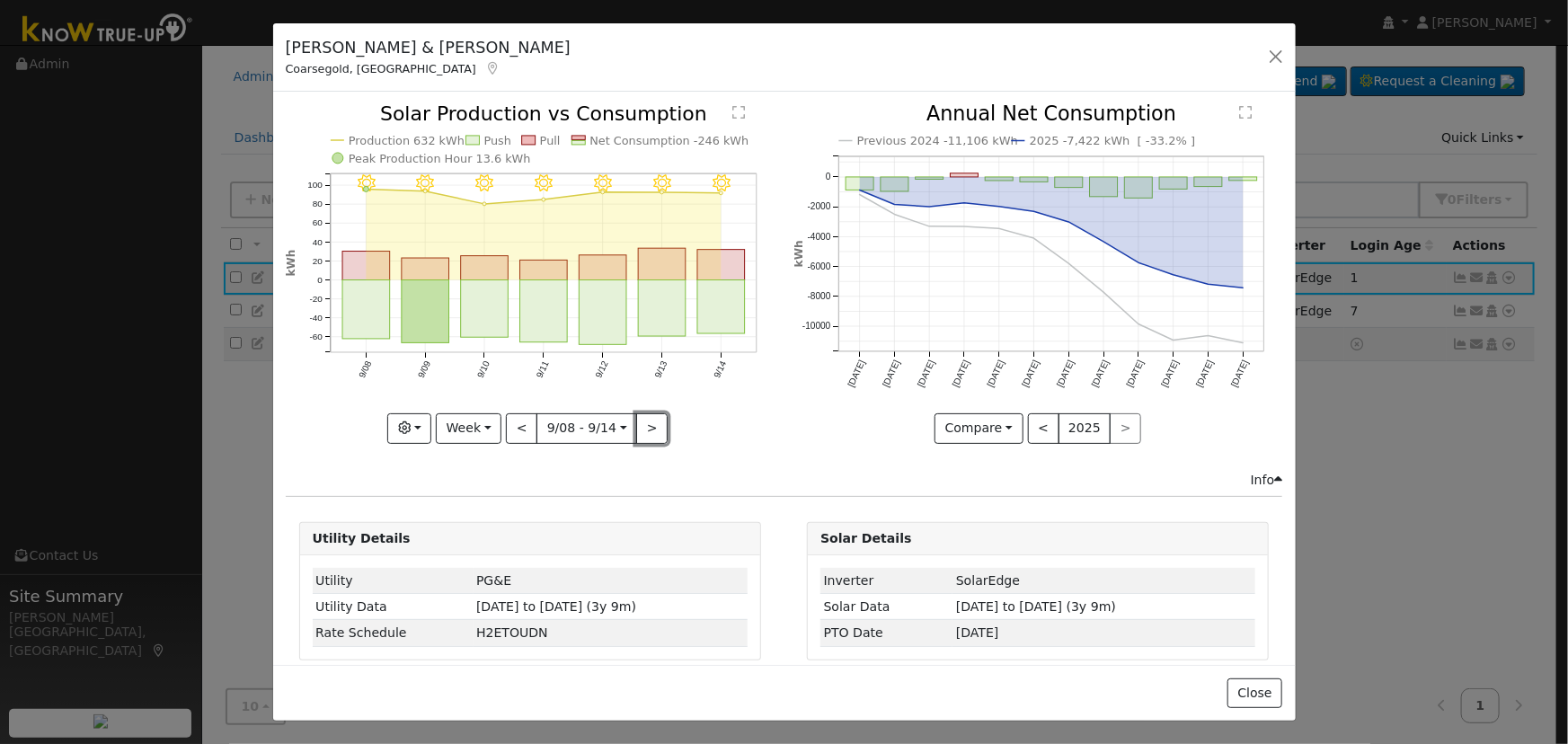
click at [636, 435] on button ">" at bounding box center [651, 428] width 31 height 30
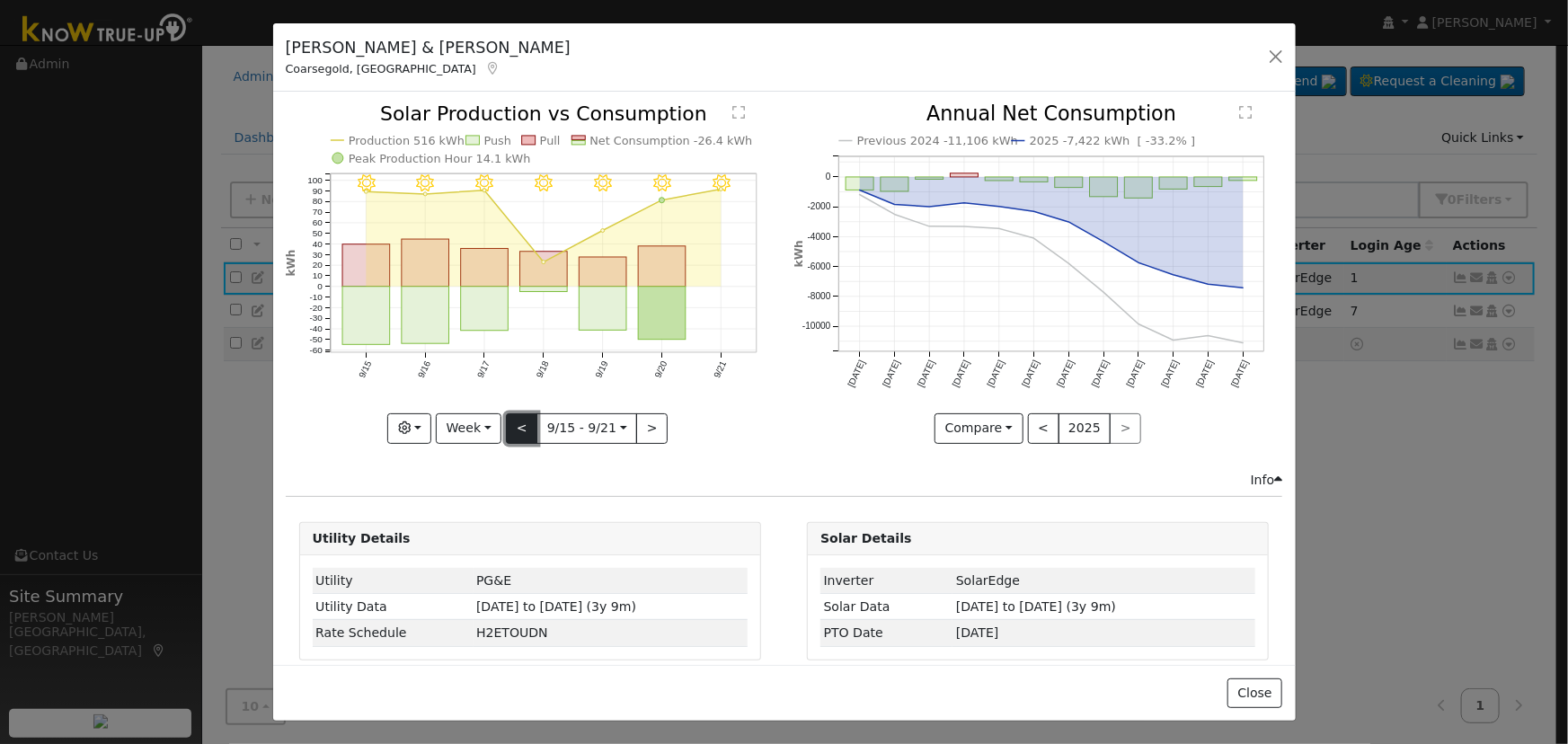
click at [518, 425] on button "<" at bounding box center [521, 428] width 31 height 30
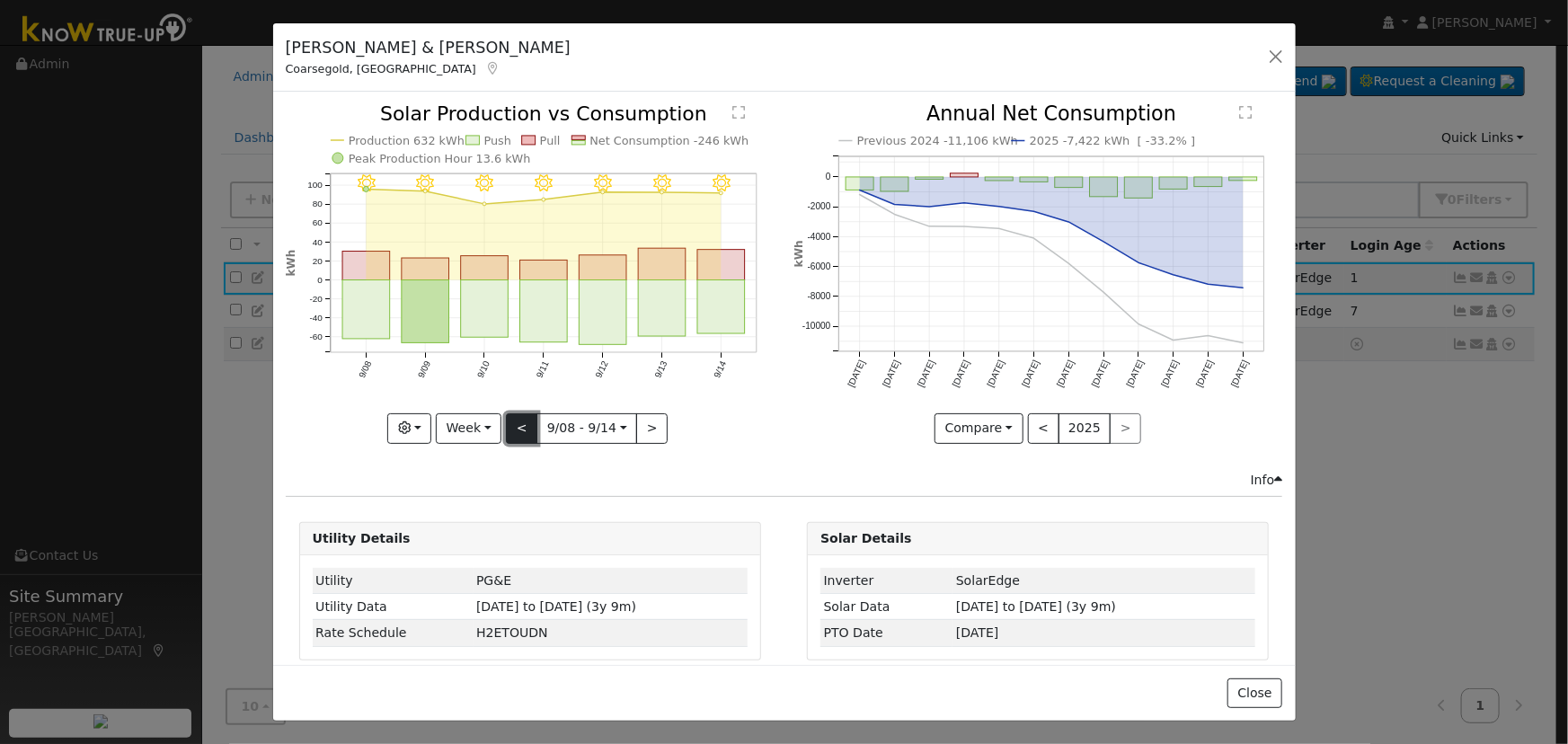
click at [525, 418] on button "<" at bounding box center [521, 428] width 31 height 30
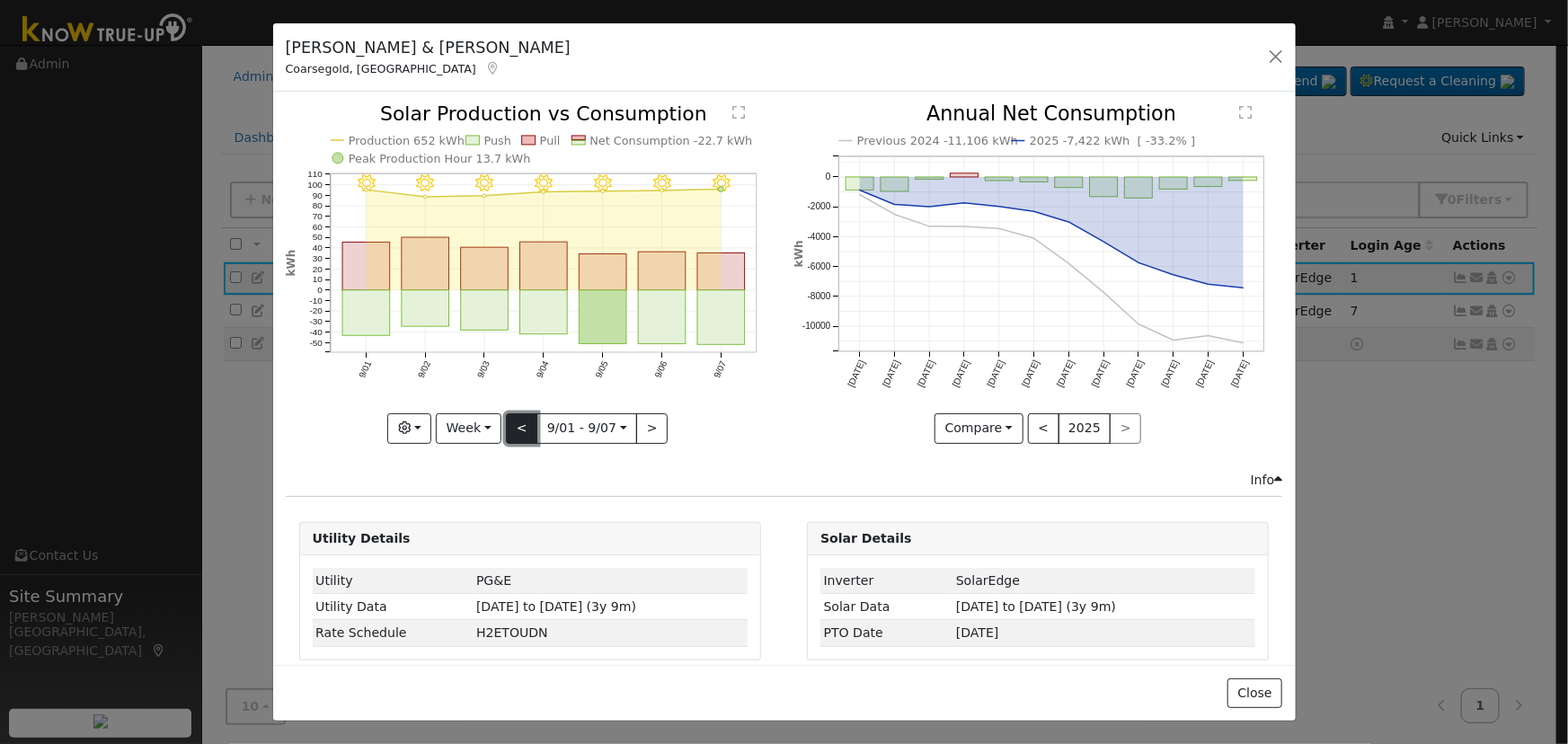
click at [518, 414] on button "<" at bounding box center [521, 428] width 31 height 30
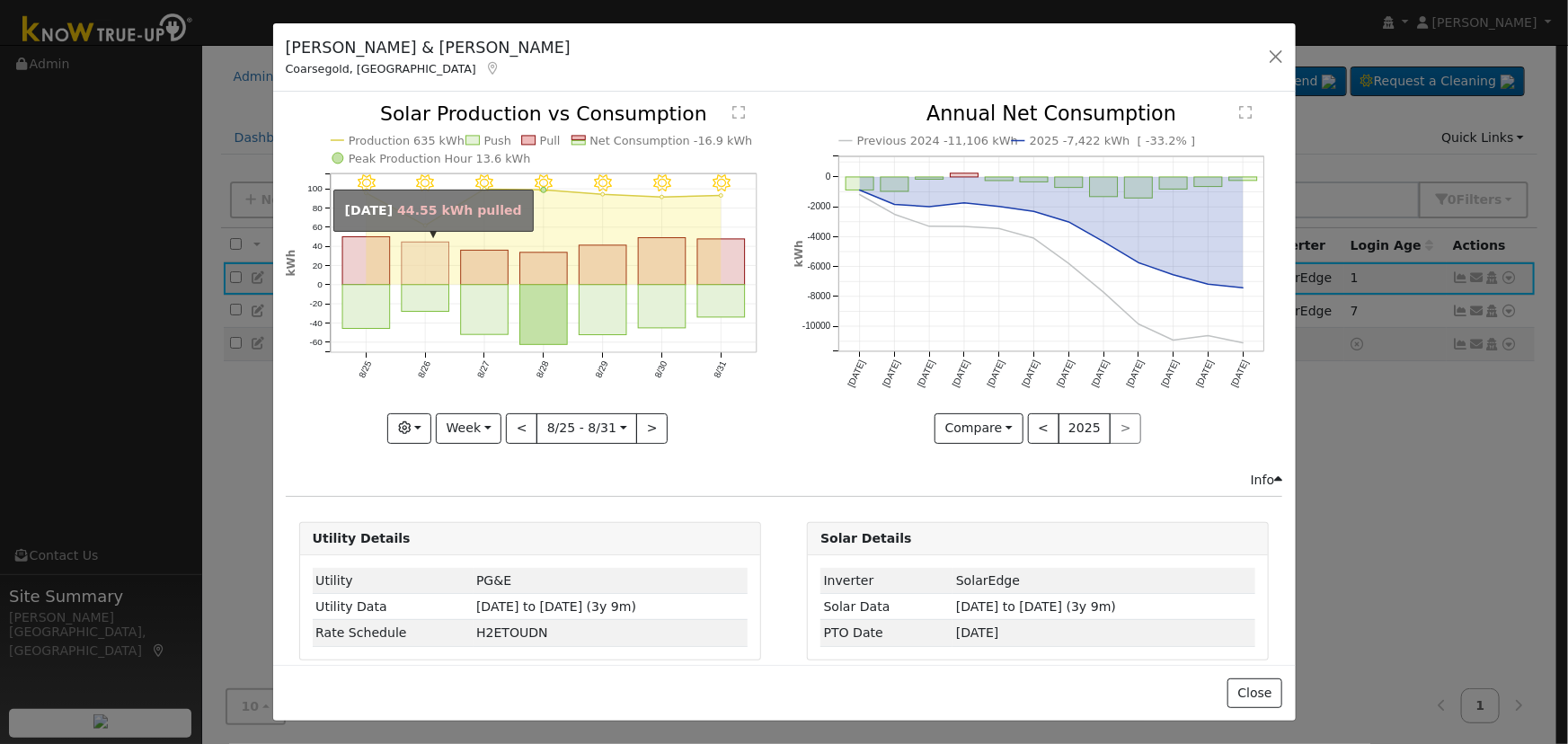
click at [422, 263] on rect "onclick=""" at bounding box center [426, 264] width 47 height 44
type input "2025-08-26"
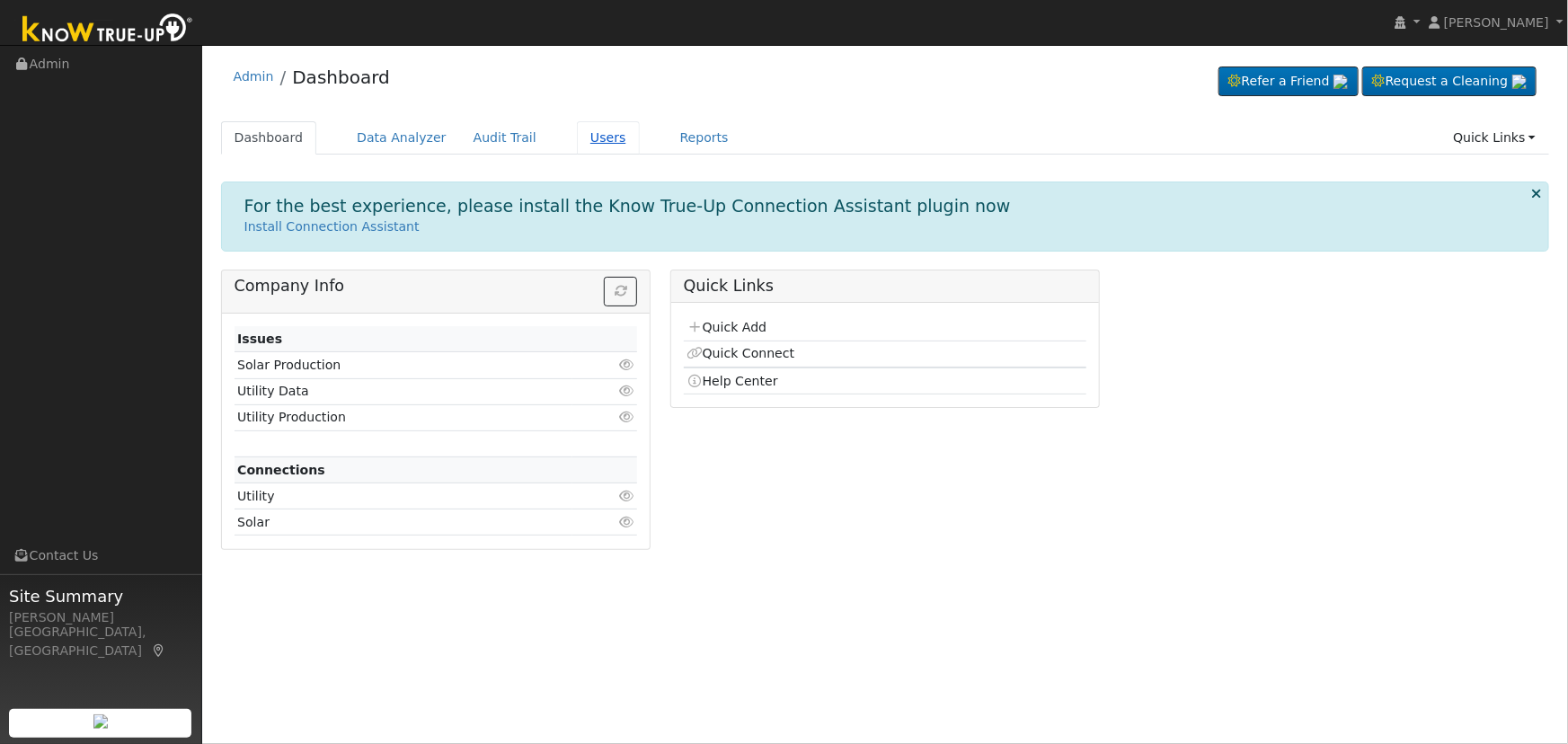
click at [590, 125] on link "Users" at bounding box center [609, 137] width 63 height 33
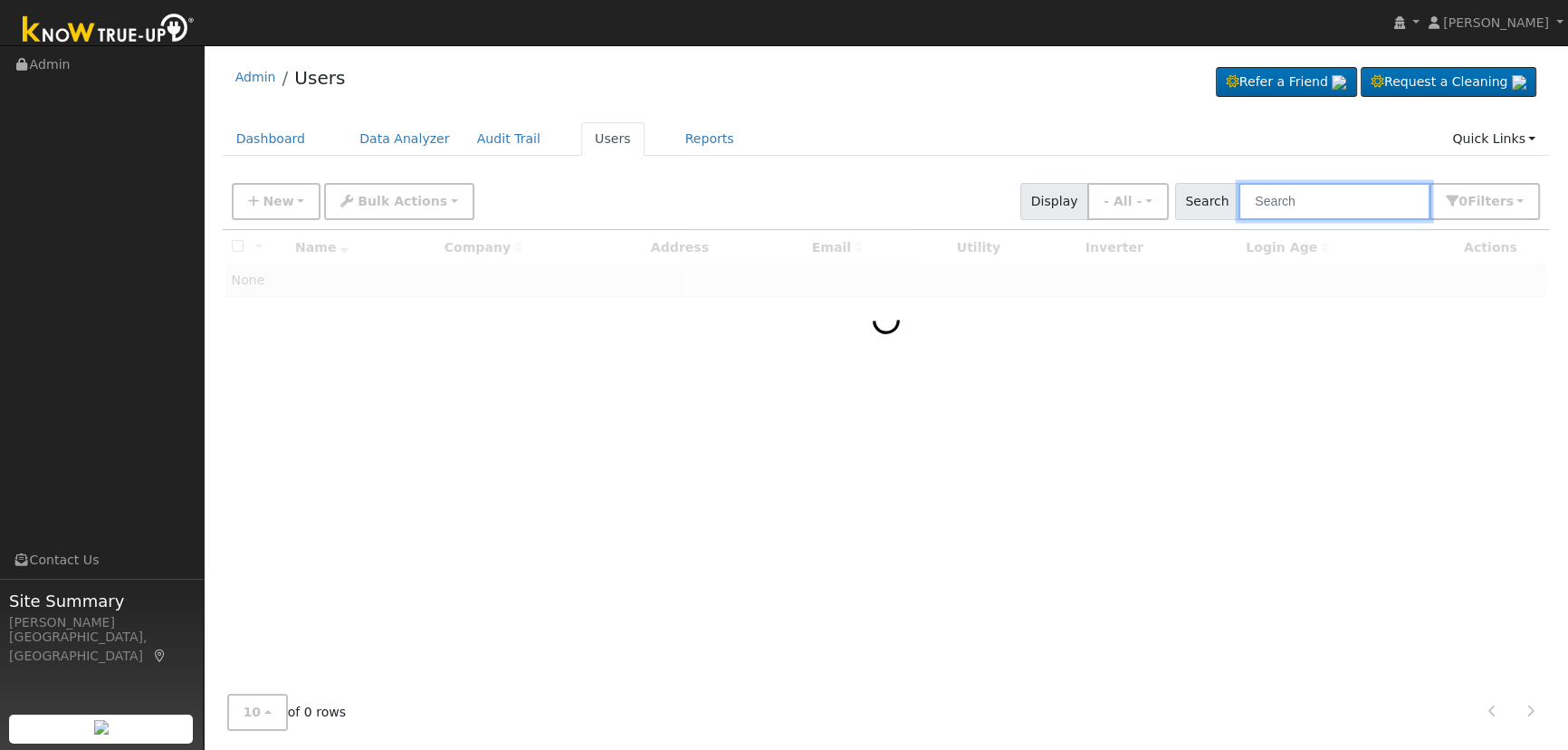
click at [1342, 206] on input "text" at bounding box center [1334, 202] width 192 height 37
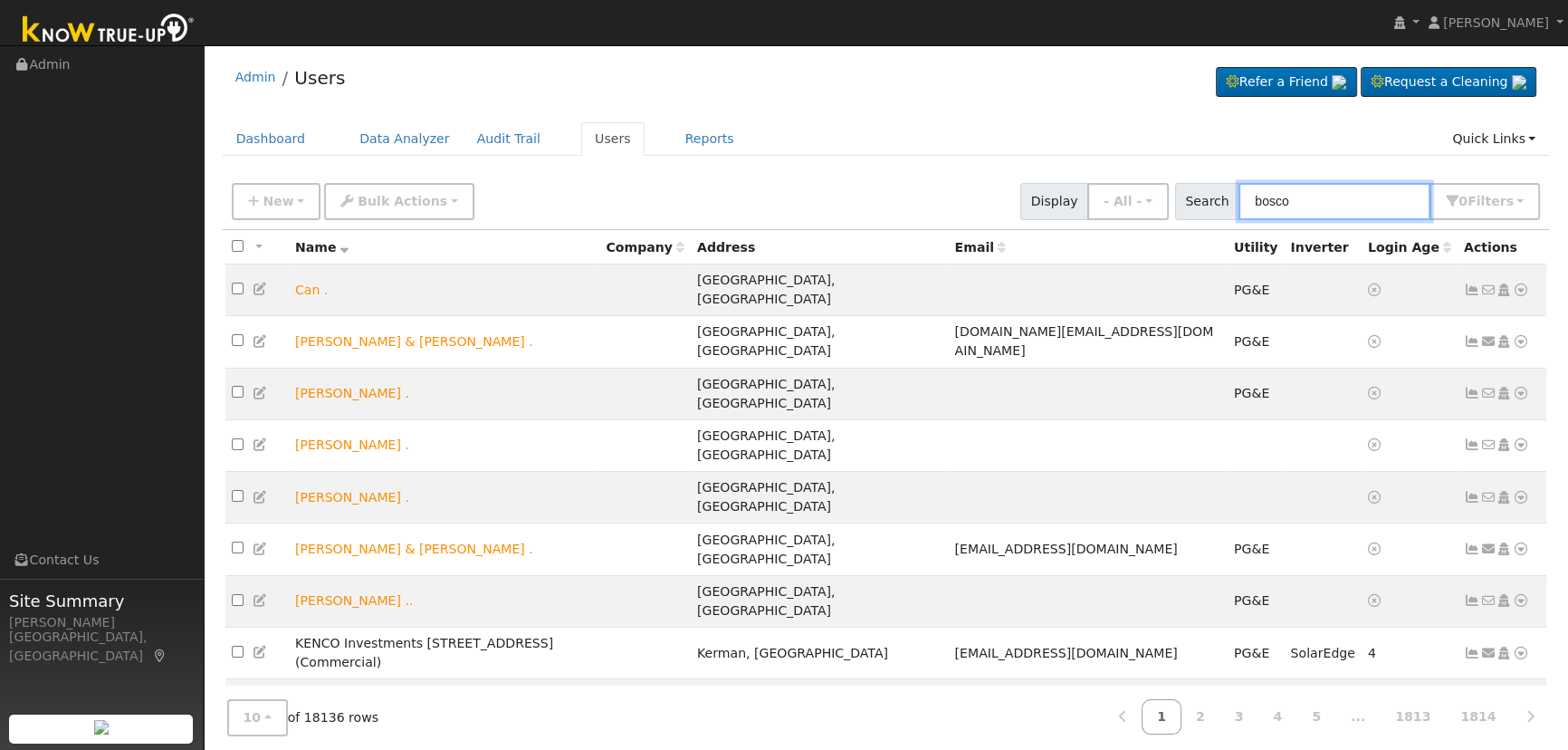
type input "bosco"
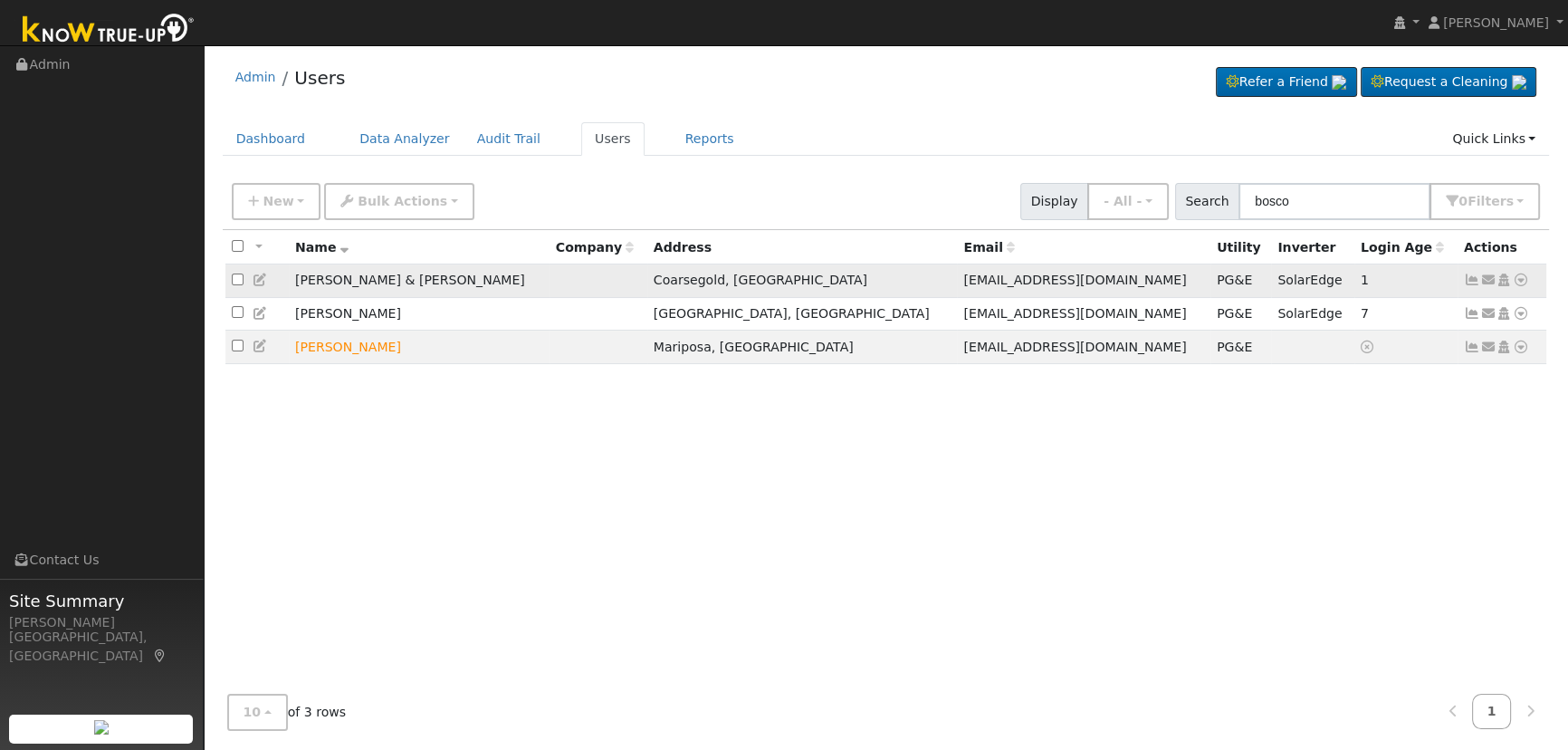
click at [1467, 281] on icon at bounding box center [1472, 279] width 16 height 12
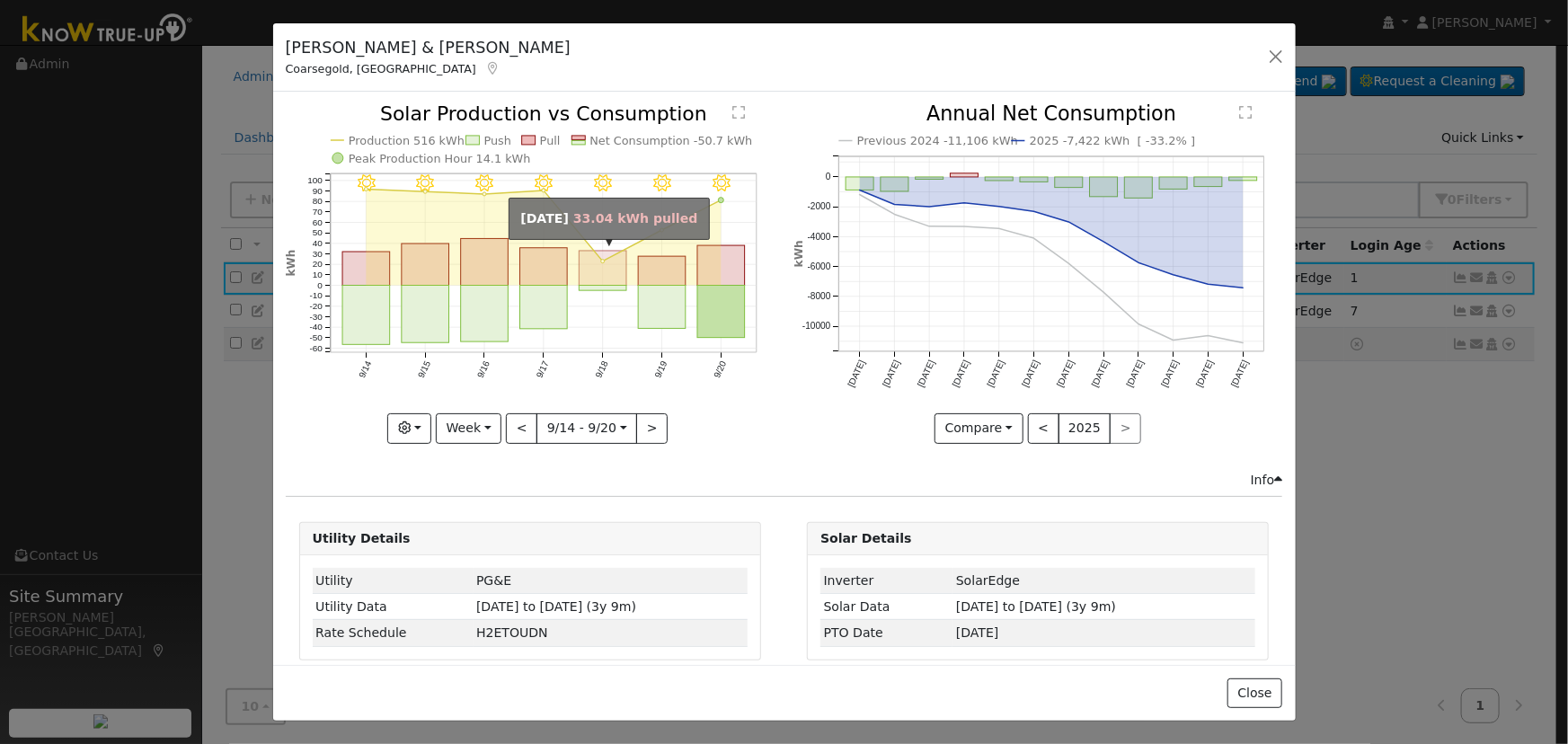
click at [598, 277] on rect "onclick=""" at bounding box center [603, 268] width 47 height 35
type input "[DATE]"
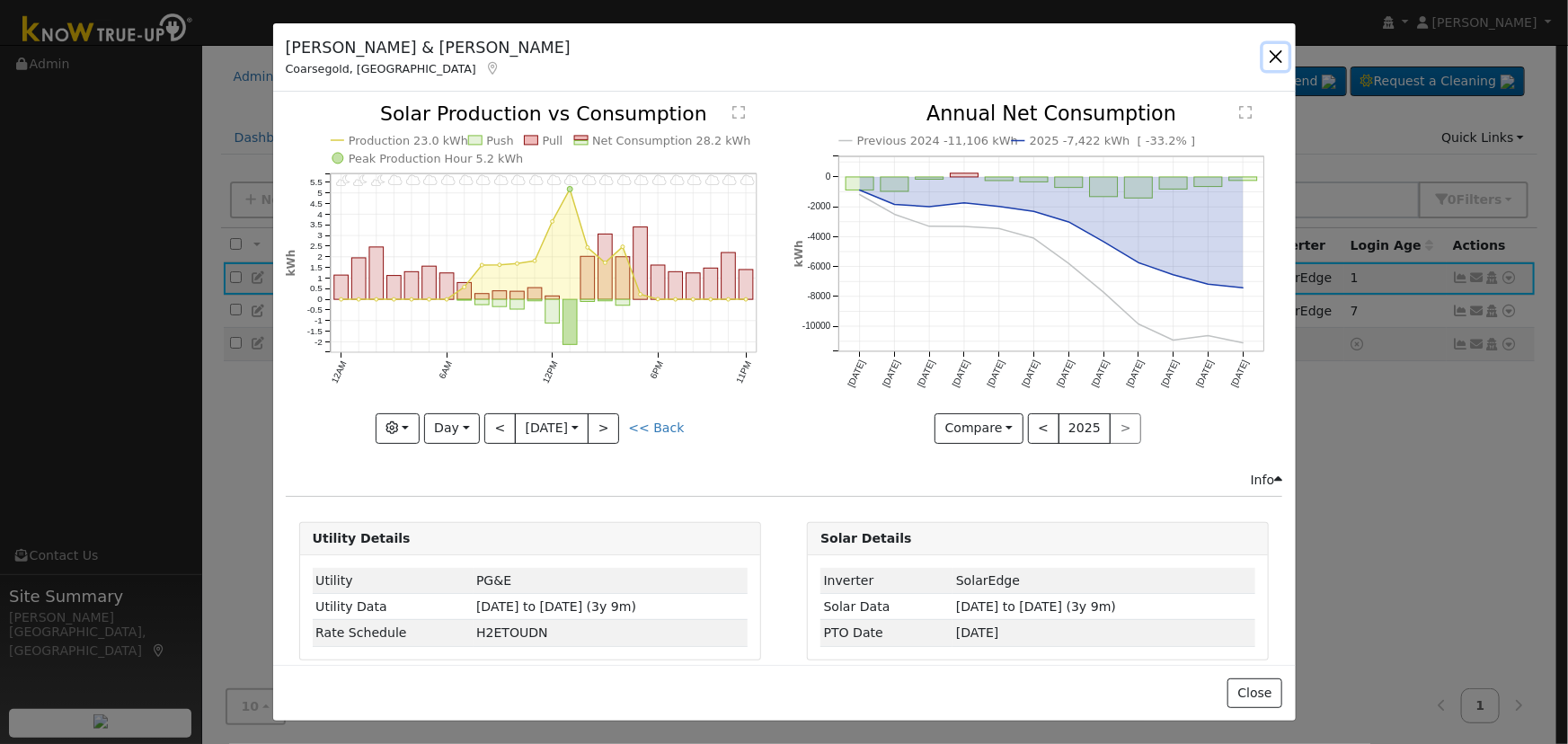
click at [1267, 60] on button "button" at bounding box center [1276, 56] width 26 height 26
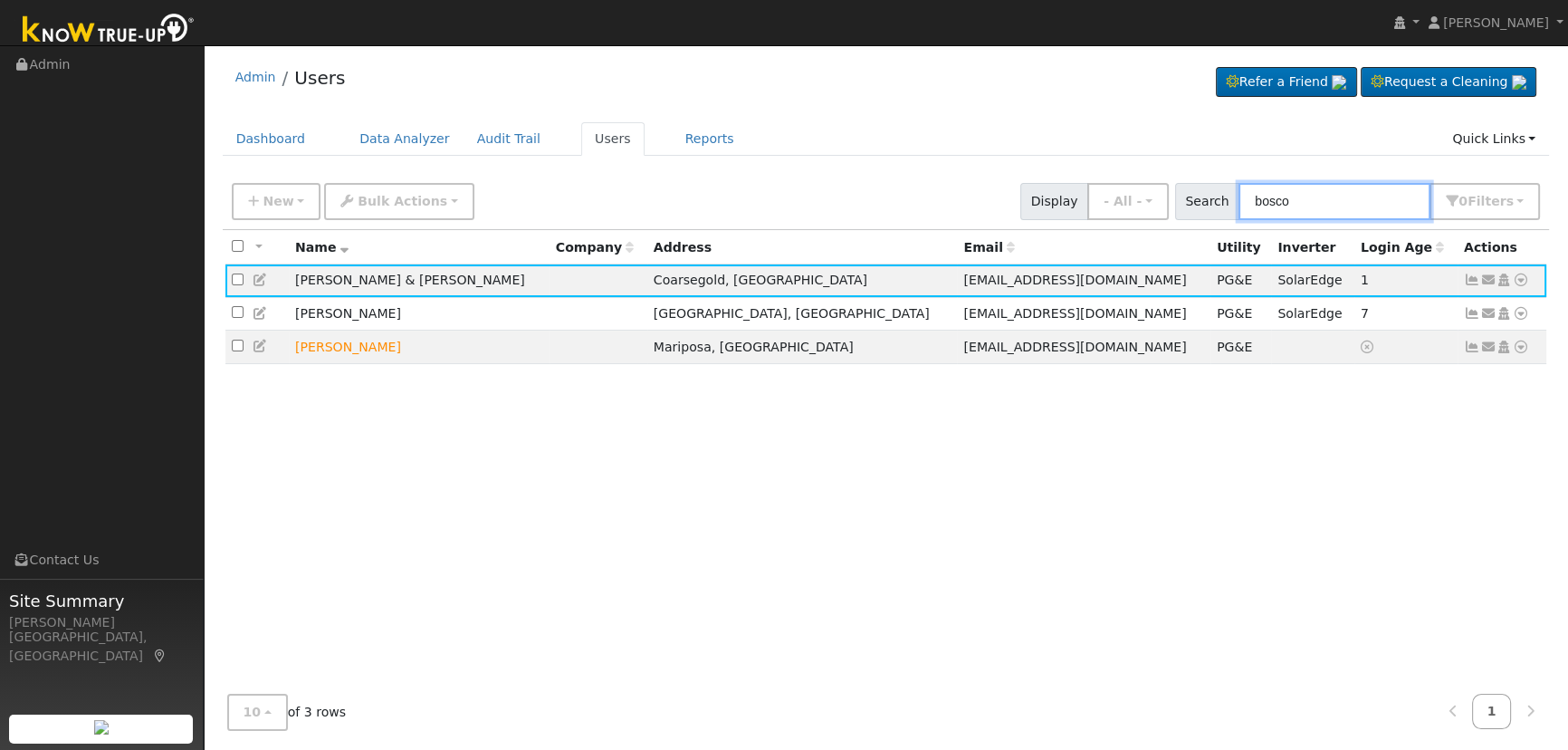
click at [1332, 204] on input "bosco" at bounding box center [1334, 202] width 192 height 37
drag, startPoint x: 1336, startPoint y: 205, endPoint x: 1181, endPoint y: 187, distance: 156.0
click at [1181, 187] on div "New Add User Quick Add Quick Connect Quick Convert Lead Bulk Actions Send Email…" at bounding box center [886, 199] width 1316 height 44
paste input "[PERSON_NAME]"
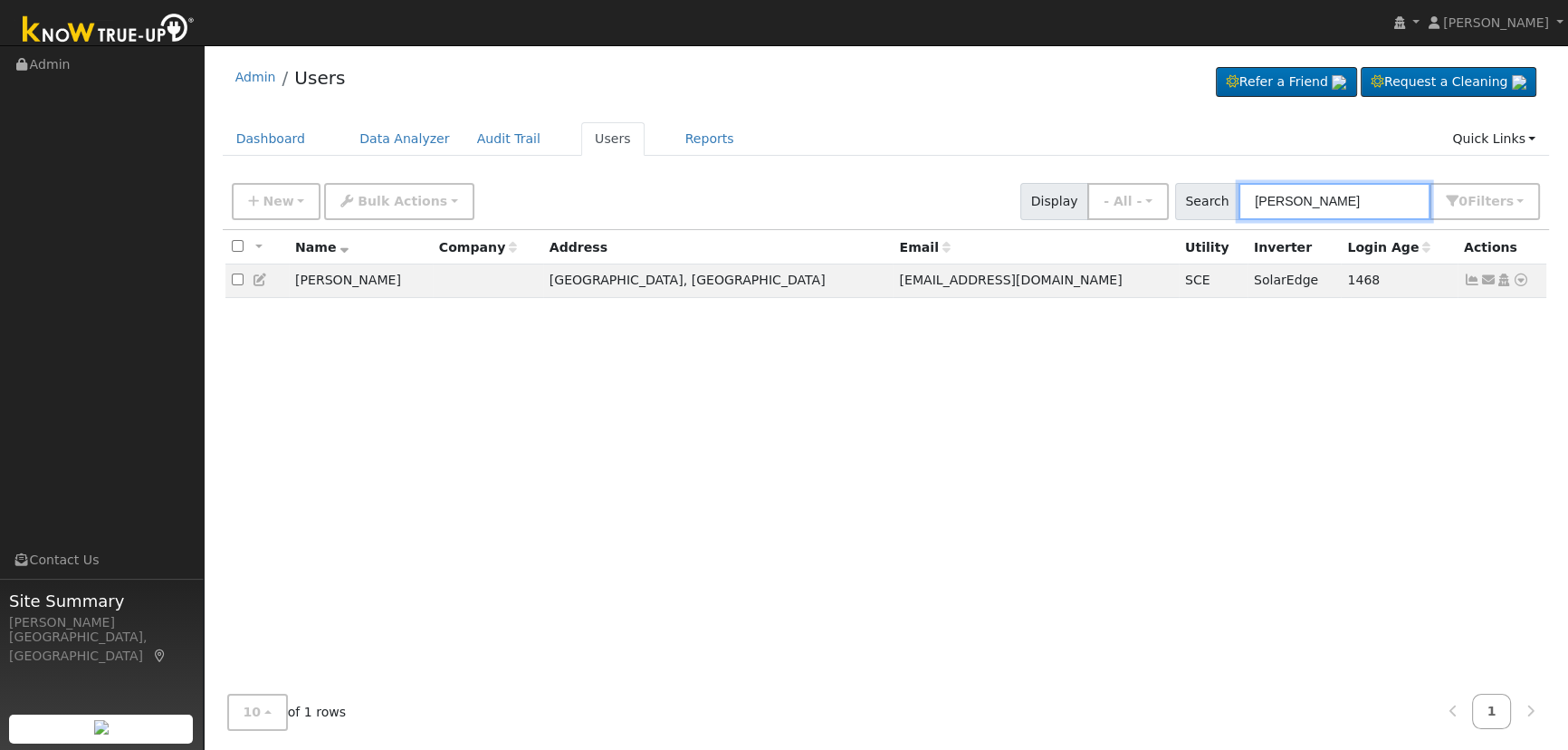
type input "[PERSON_NAME]"
click at [1470, 281] on icon at bounding box center [1472, 279] width 16 height 12
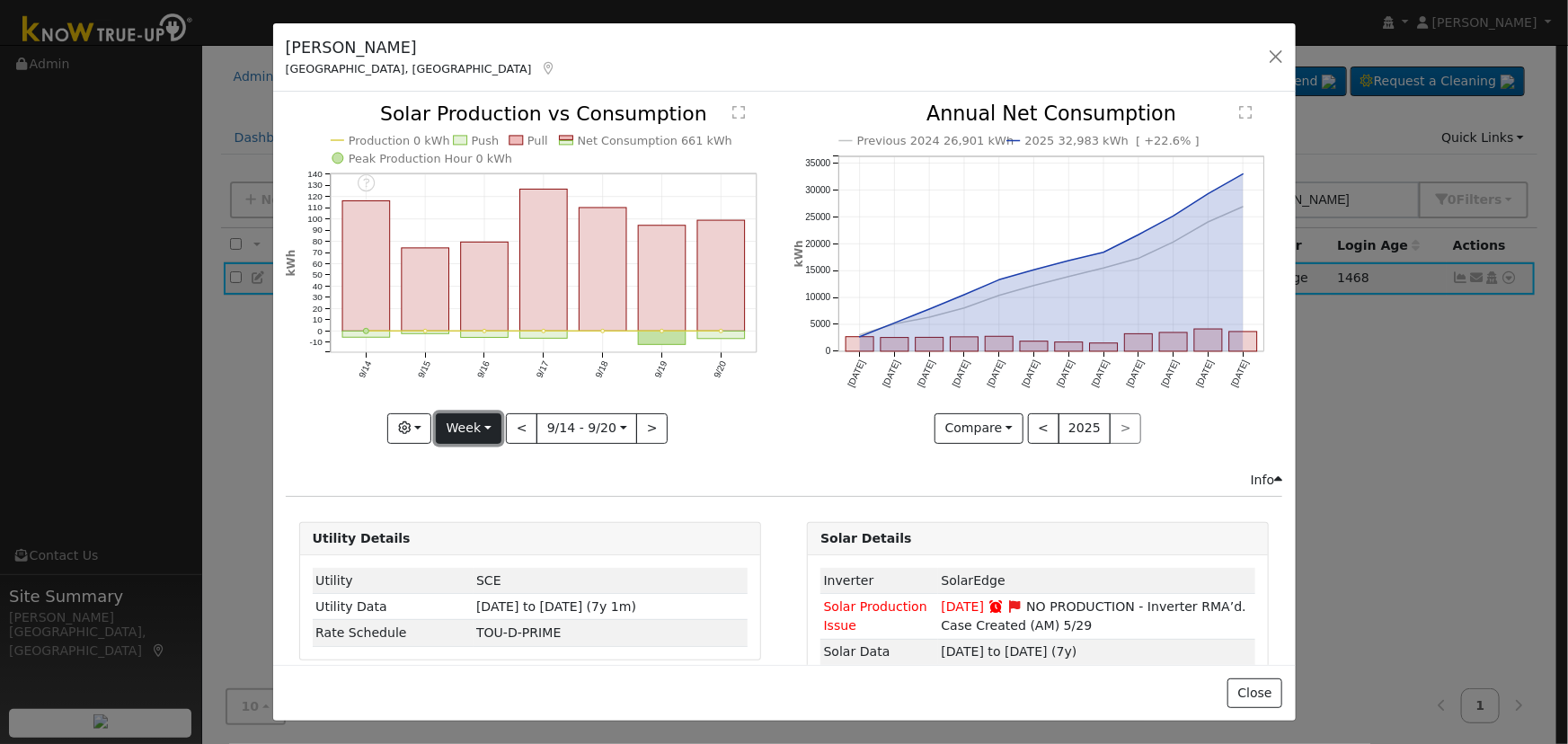
click at [452, 428] on button "Week" at bounding box center [468, 428] width 65 height 30
click at [654, 471] on div "Info" at bounding box center [784, 481] width 1016 height 19
click at [484, 424] on button "Week" at bounding box center [468, 428] width 65 height 30
click at [484, 456] on link "Day" at bounding box center [500, 464] width 125 height 26
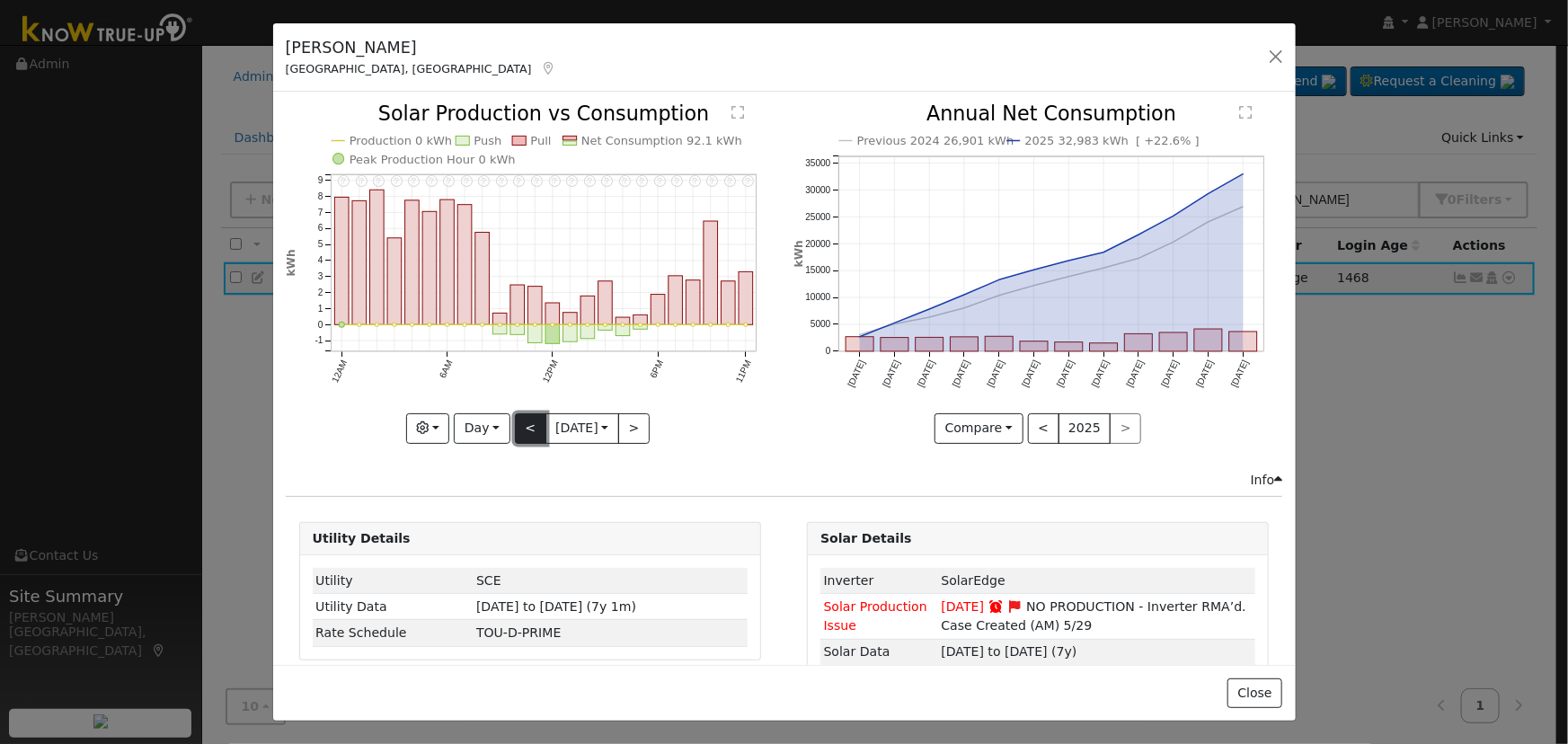
click at [518, 424] on button "<" at bounding box center [530, 428] width 31 height 30
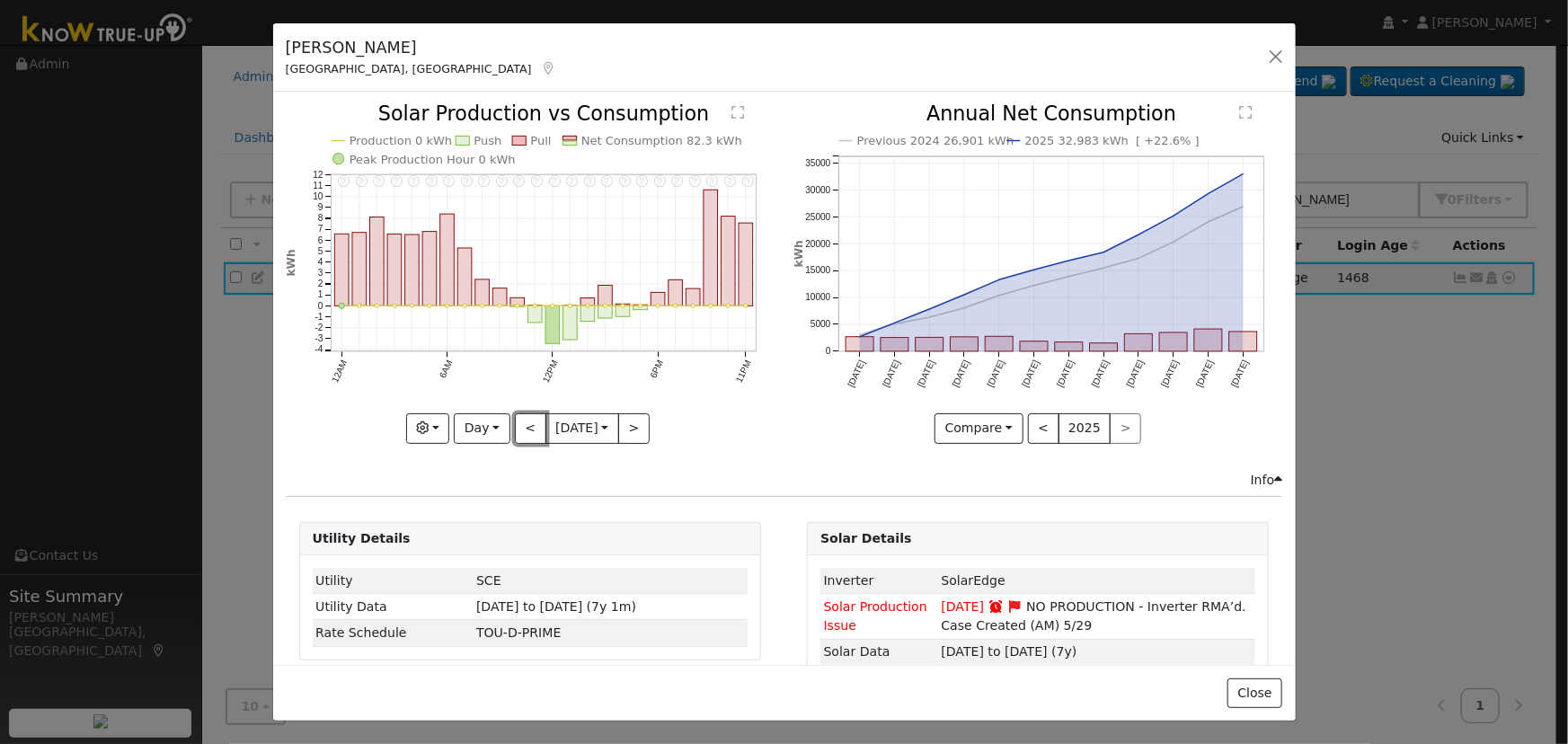
click at [518, 424] on button "<" at bounding box center [530, 428] width 31 height 30
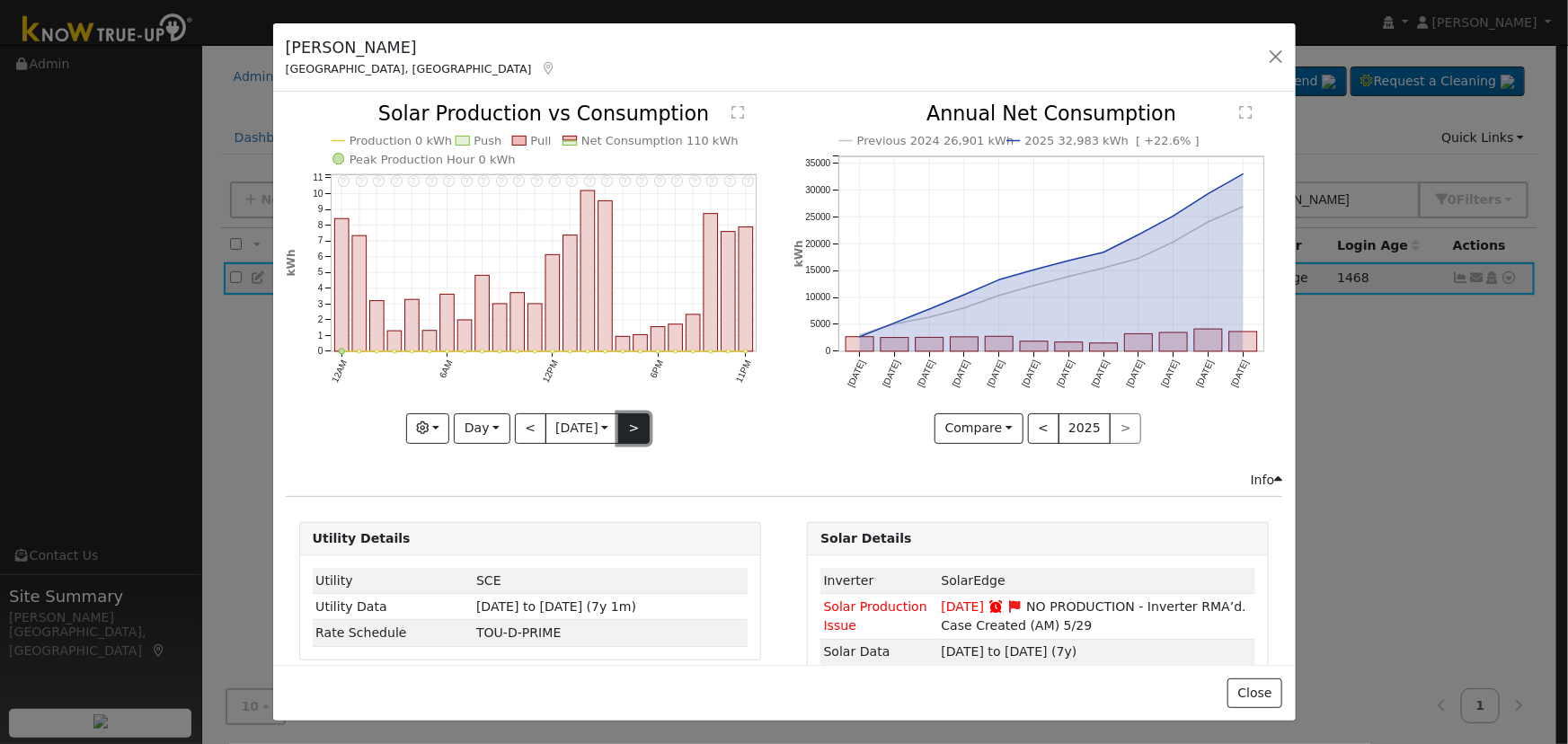
click at [629, 423] on button ">" at bounding box center [633, 428] width 31 height 30
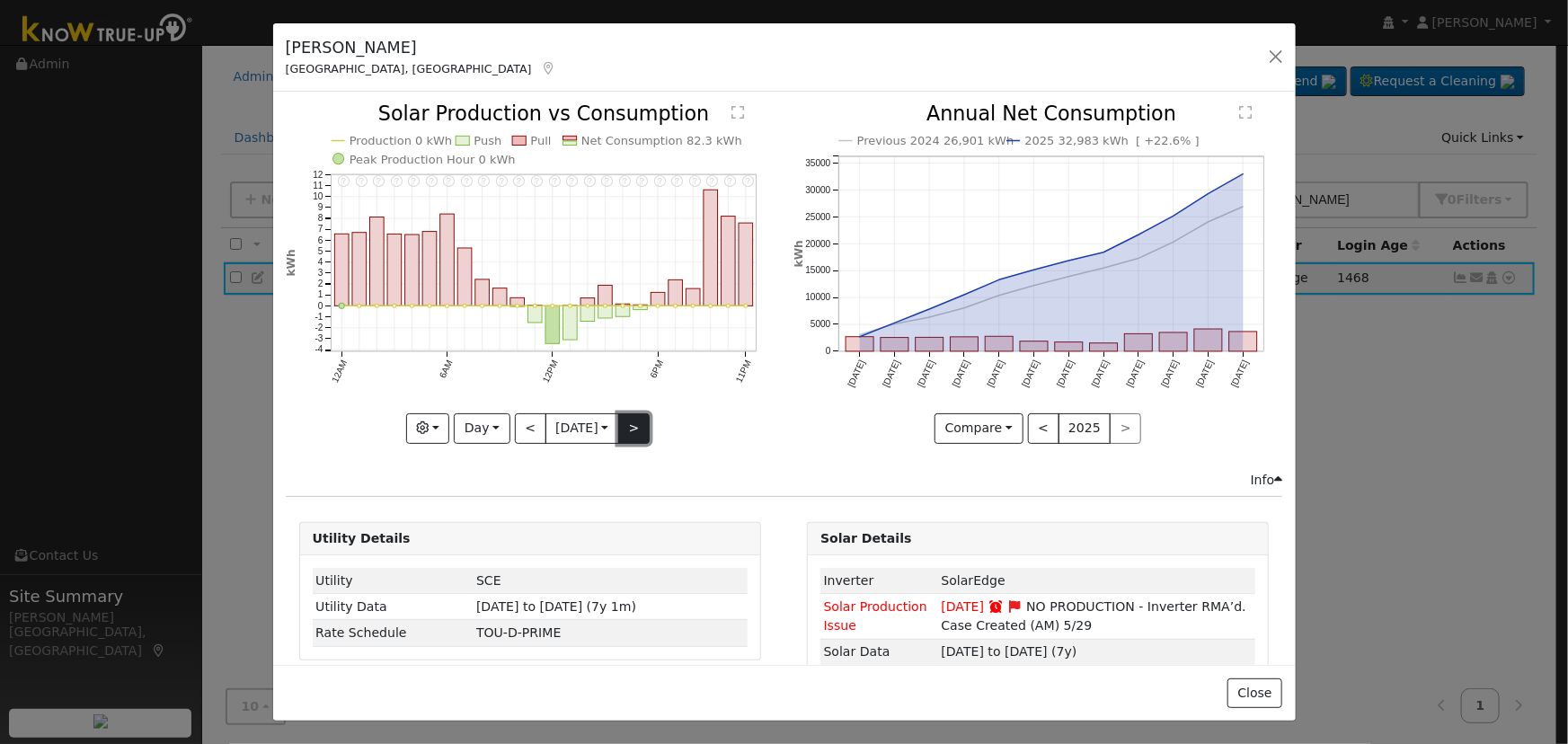
click at [629, 423] on button ">" at bounding box center [633, 428] width 31 height 30
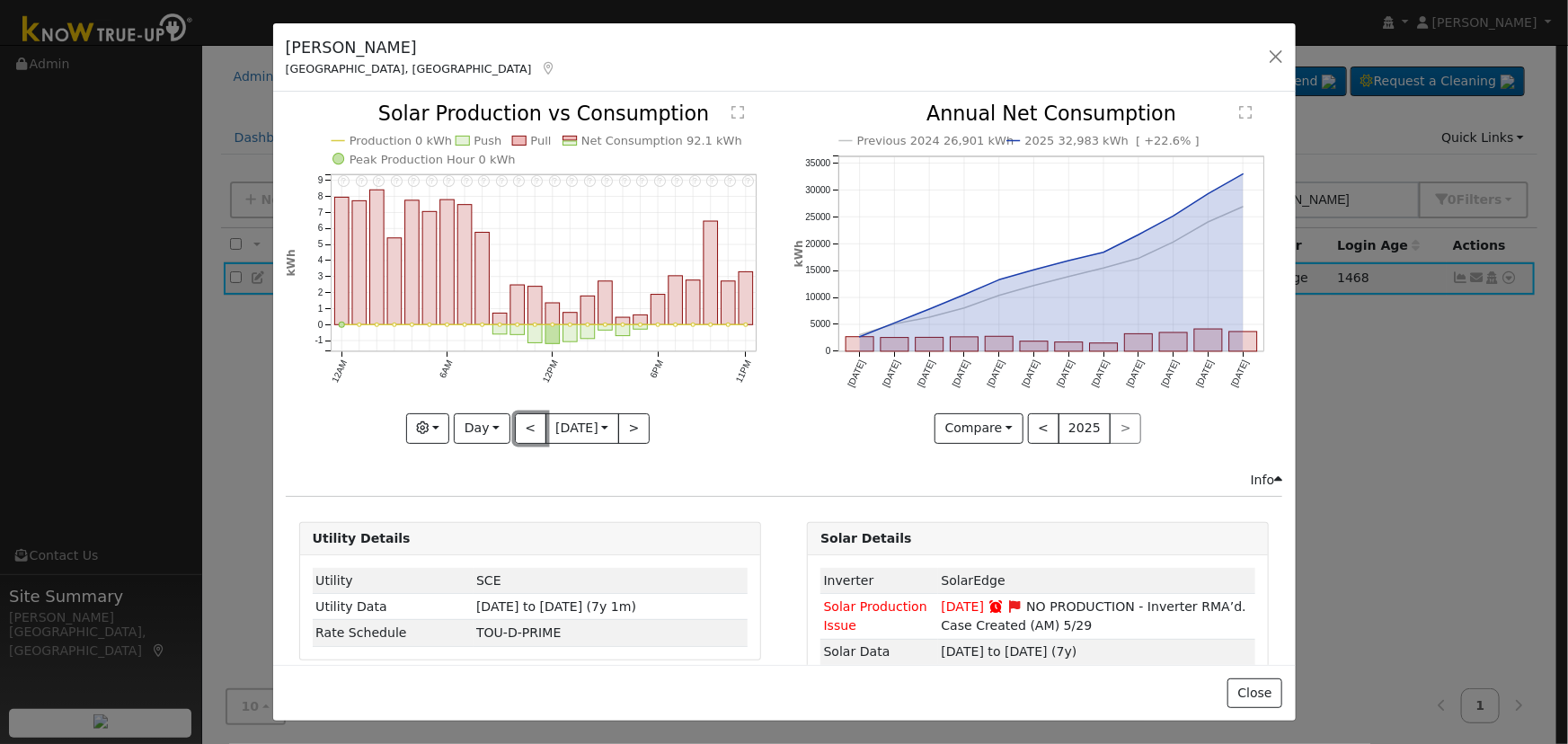
click at [534, 422] on button "<" at bounding box center [530, 428] width 31 height 30
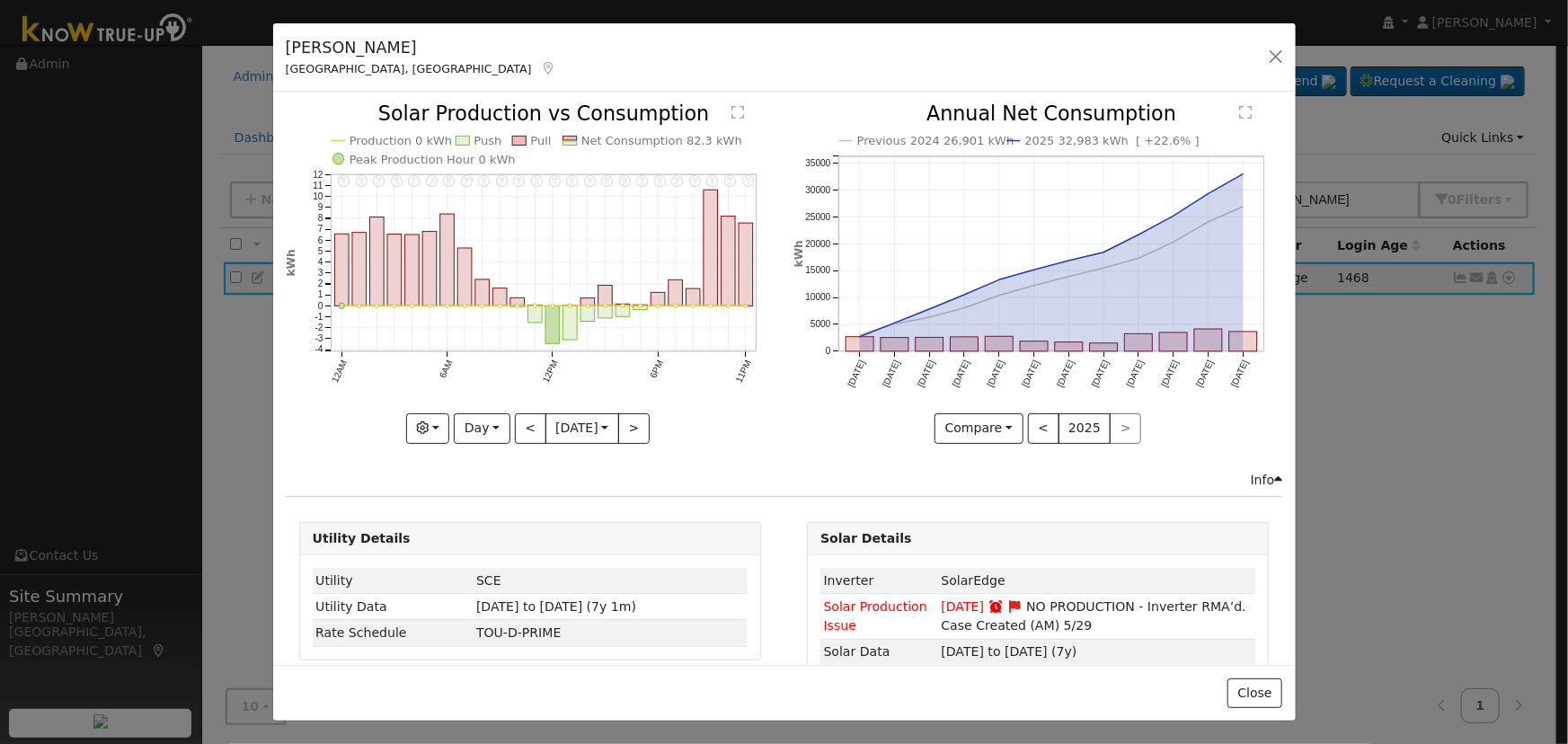
click at [533, 421] on div "11PM - Error: '[DOMAIN_NAME]' object has no attribute 'date' 10PM - Error: '[DO…" at bounding box center [531, 273] width 489 height 338
click at [533, 420] on button "<" at bounding box center [530, 428] width 31 height 30
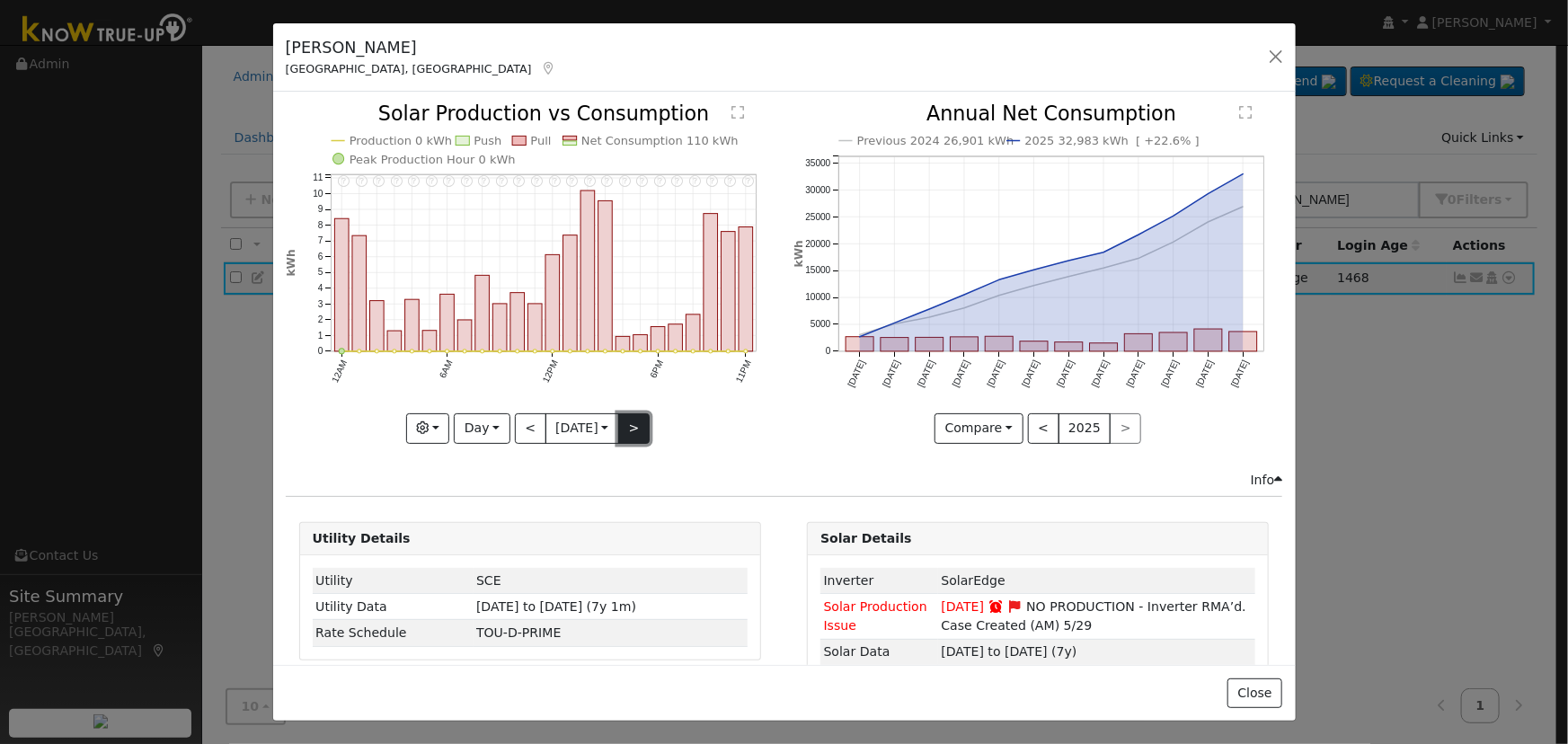
click at [624, 432] on button ">" at bounding box center [633, 428] width 31 height 30
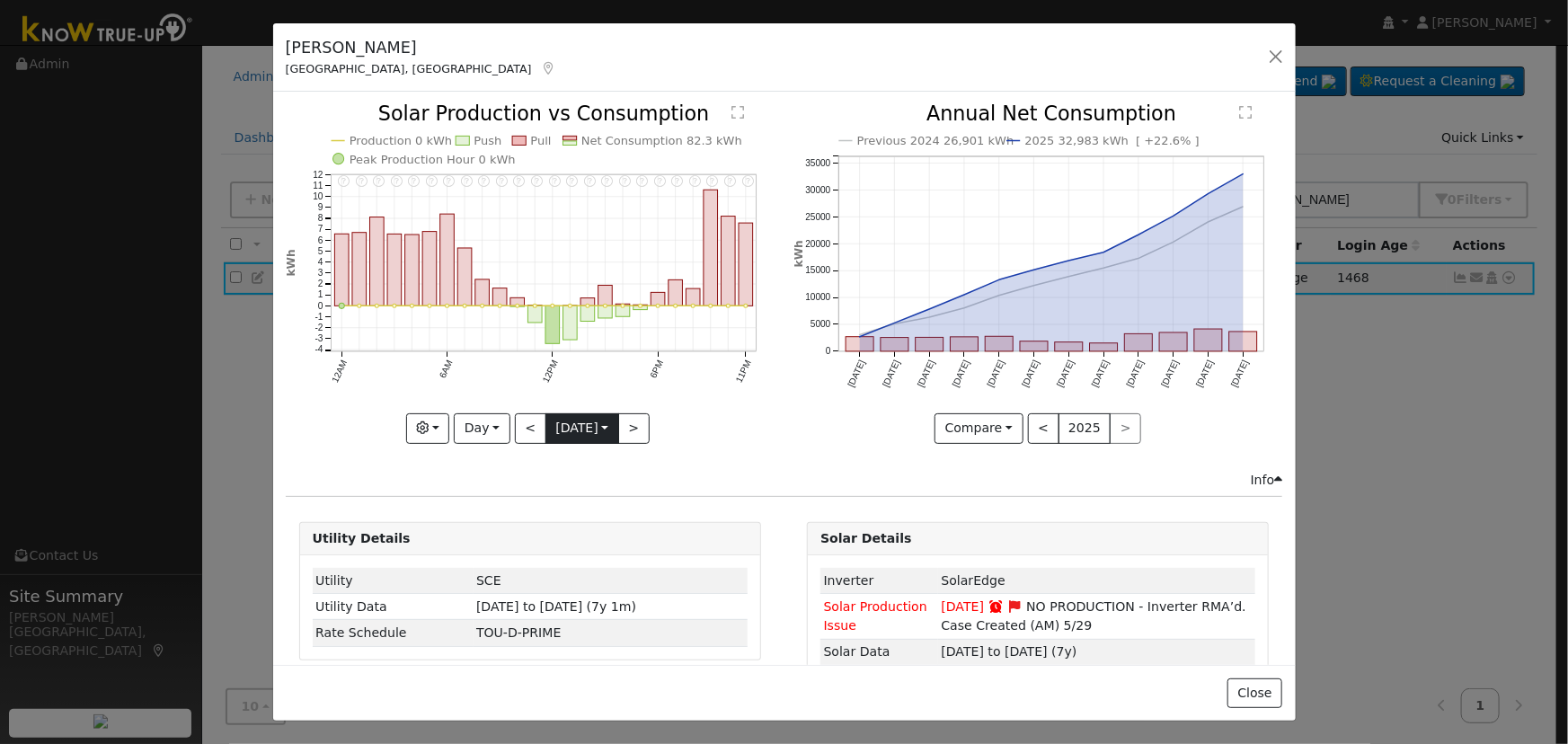
click at [614, 418] on div "11PM - Error: '[DOMAIN_NAME]' object has no attribute 'date' 10PM - Error: '[DO…" at bounding box center [531, 273] width 489 height 338
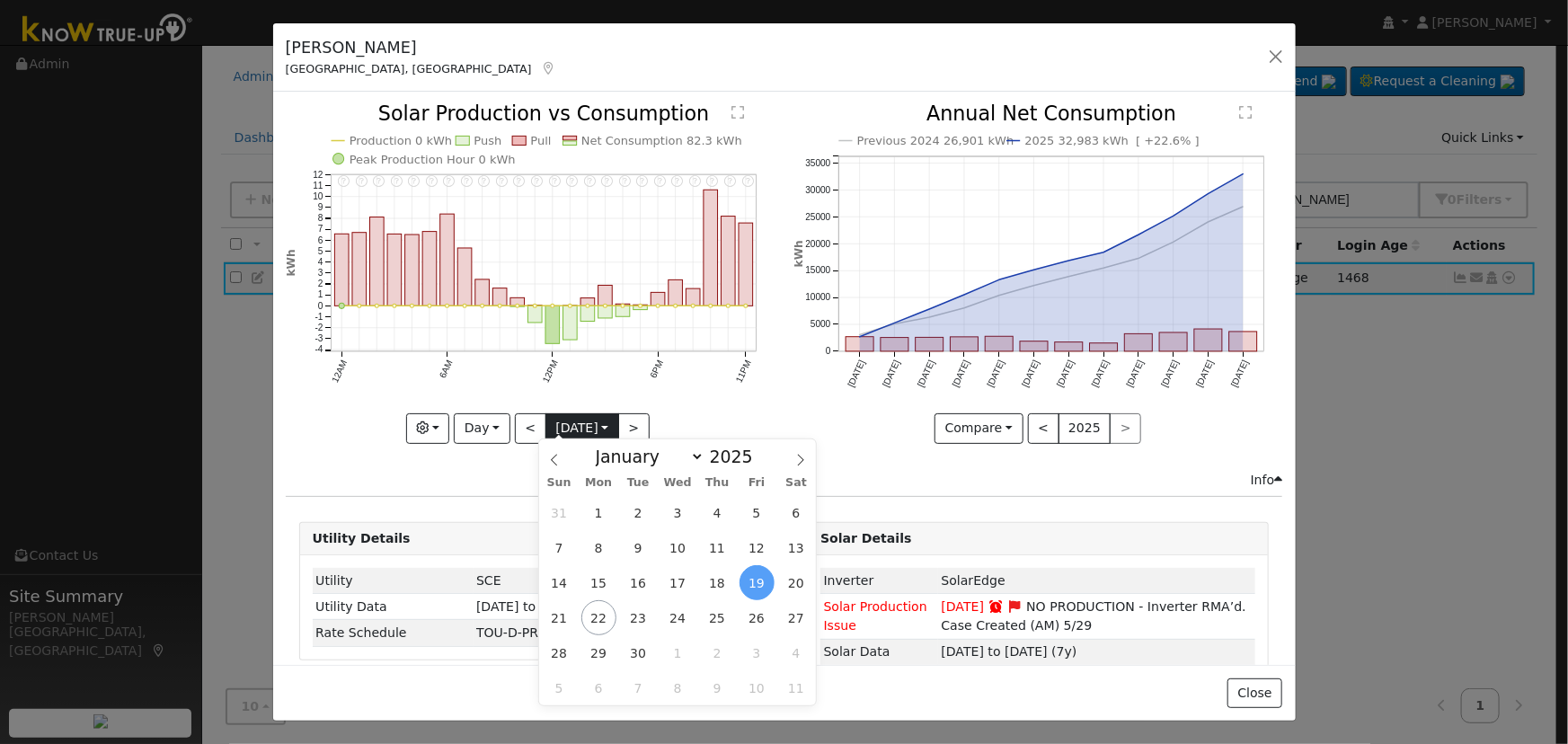
click at [611, 416] on input "[DATE]" at bounding box center [582, 428] width 72 height 28
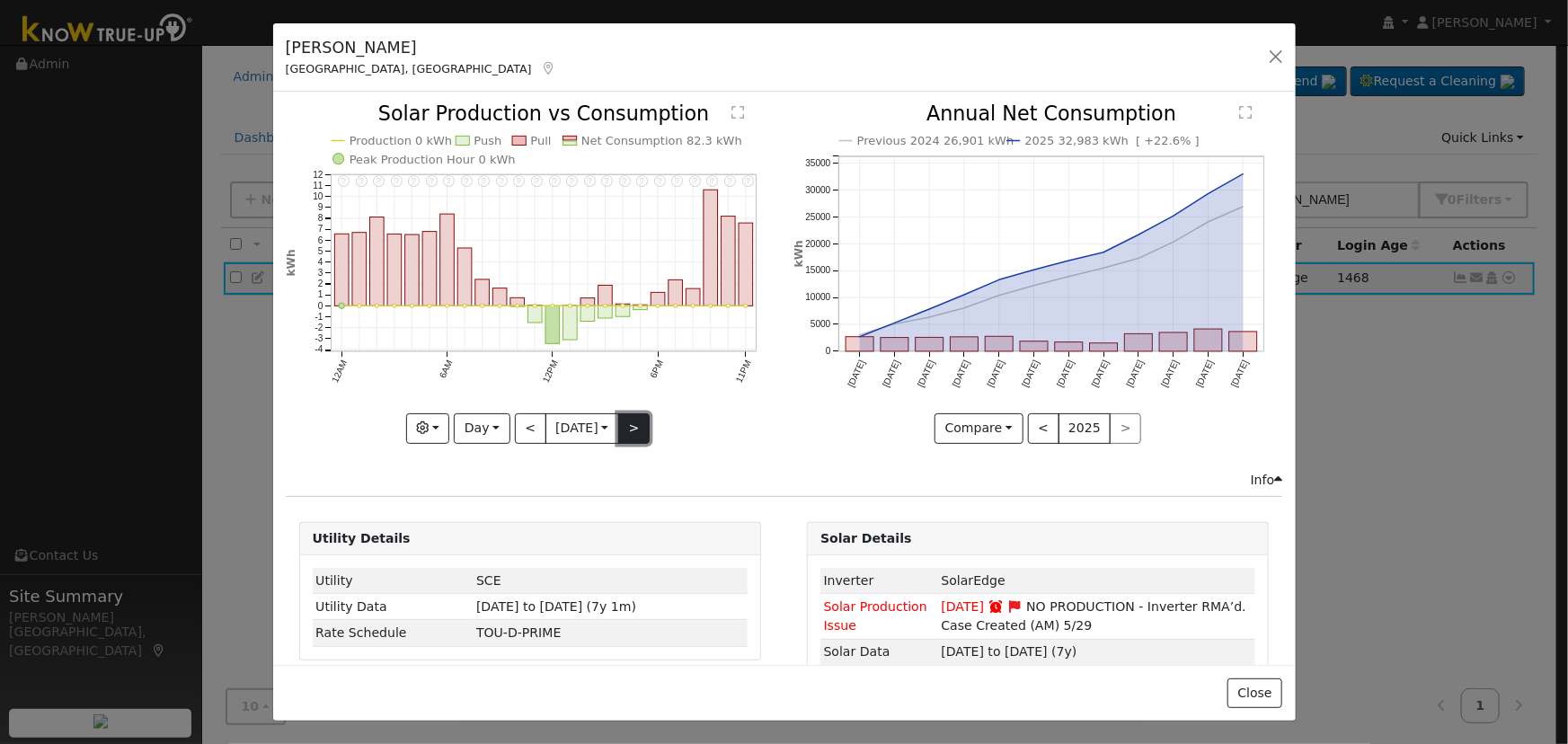
click at [629, 431] on button ">" at bounding box center [633, 428] width 31 height 30
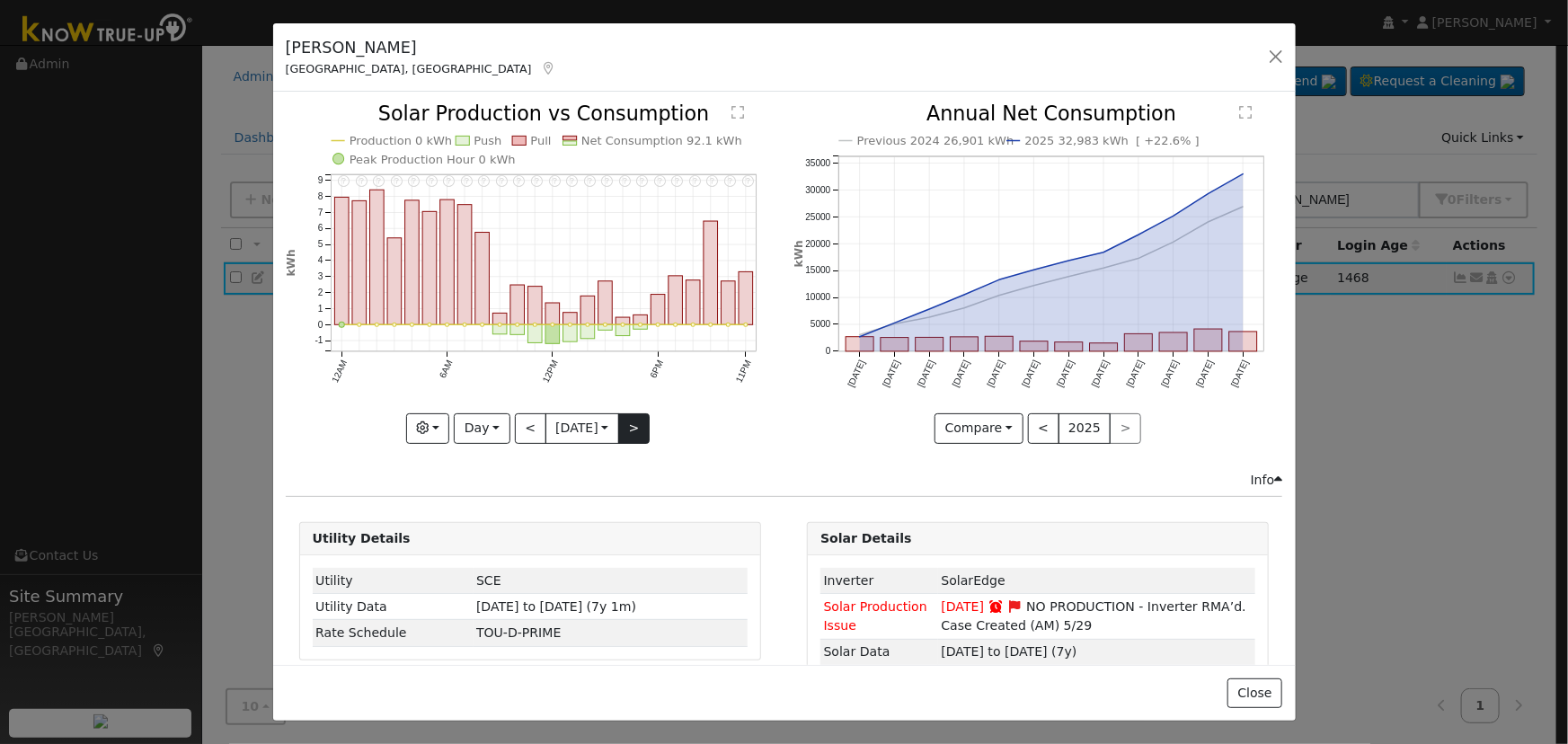
click at [629, 431] on div "11PM - Error: '[DOMAIN_NAME]' object has no attribute 'date' 10PM - Error: '[DO…" at bounding box center [531, 273] width 489 height 338
click at [629, 431] on button ">" at bounding box center [633, 428] width 31 height 30
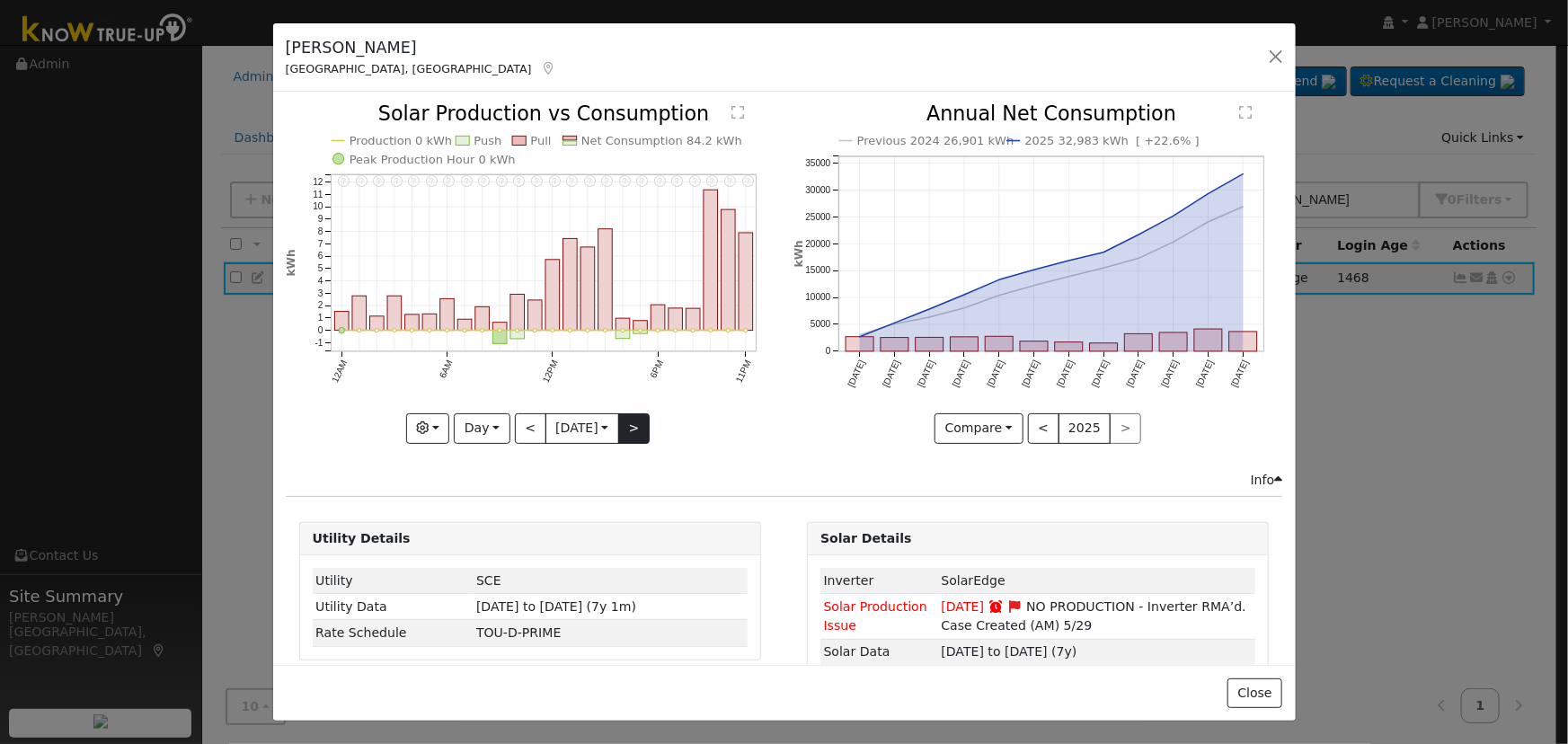
click at [629, 431] on div at bounding box center [531, 273] width 489 height 338
click at [629, 431] on div "11PM - Error: '[DOMAIN_NAME]' object has no attribute 'date' 10PM - Error: '[DO…" at bounding box center [531, 273] width 489 height 338
click at [629, 431] on button ">" at bounding box center [633, 428] width 31 height 30
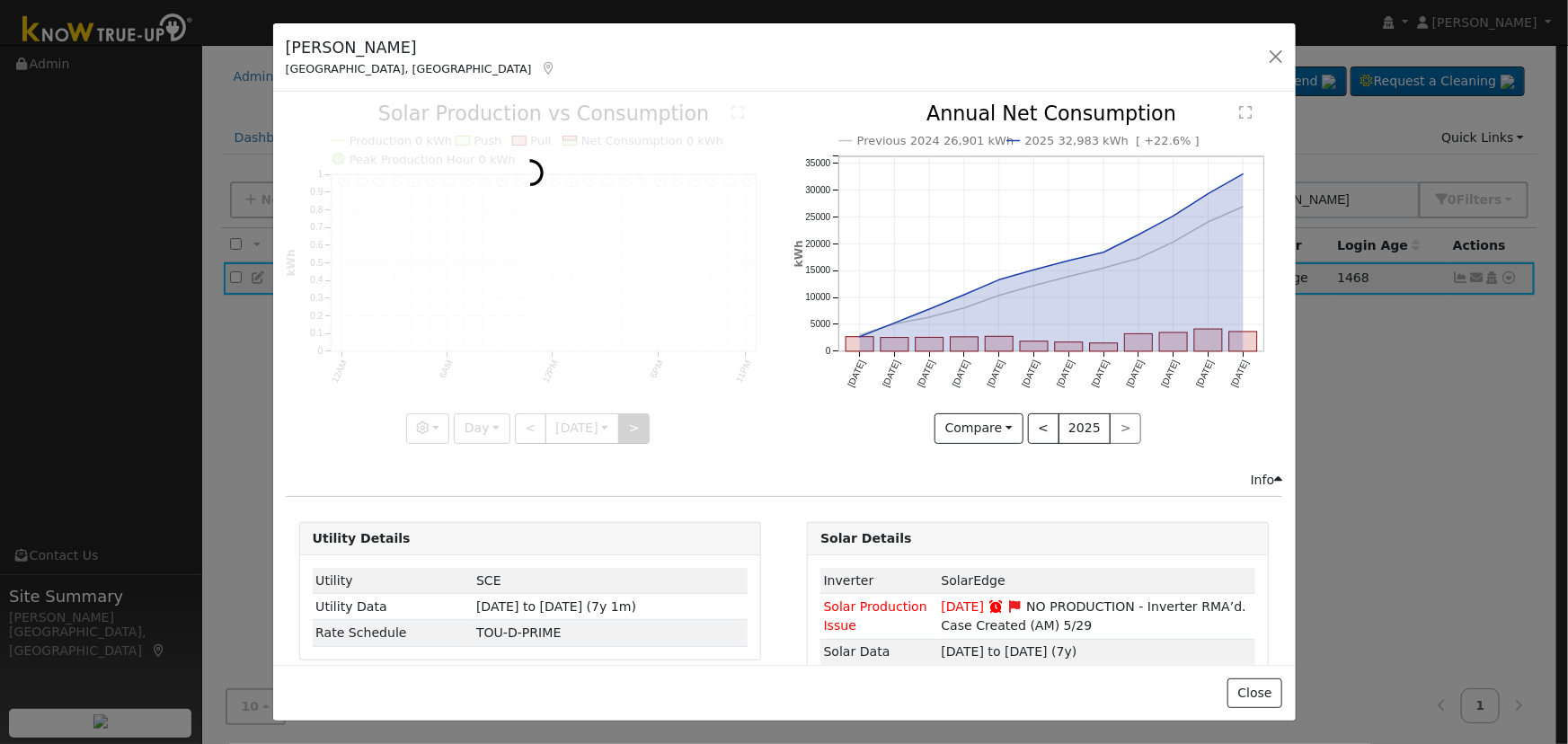
click at [629, 431] on div at bounding box center [531, 273] width 489 height 338
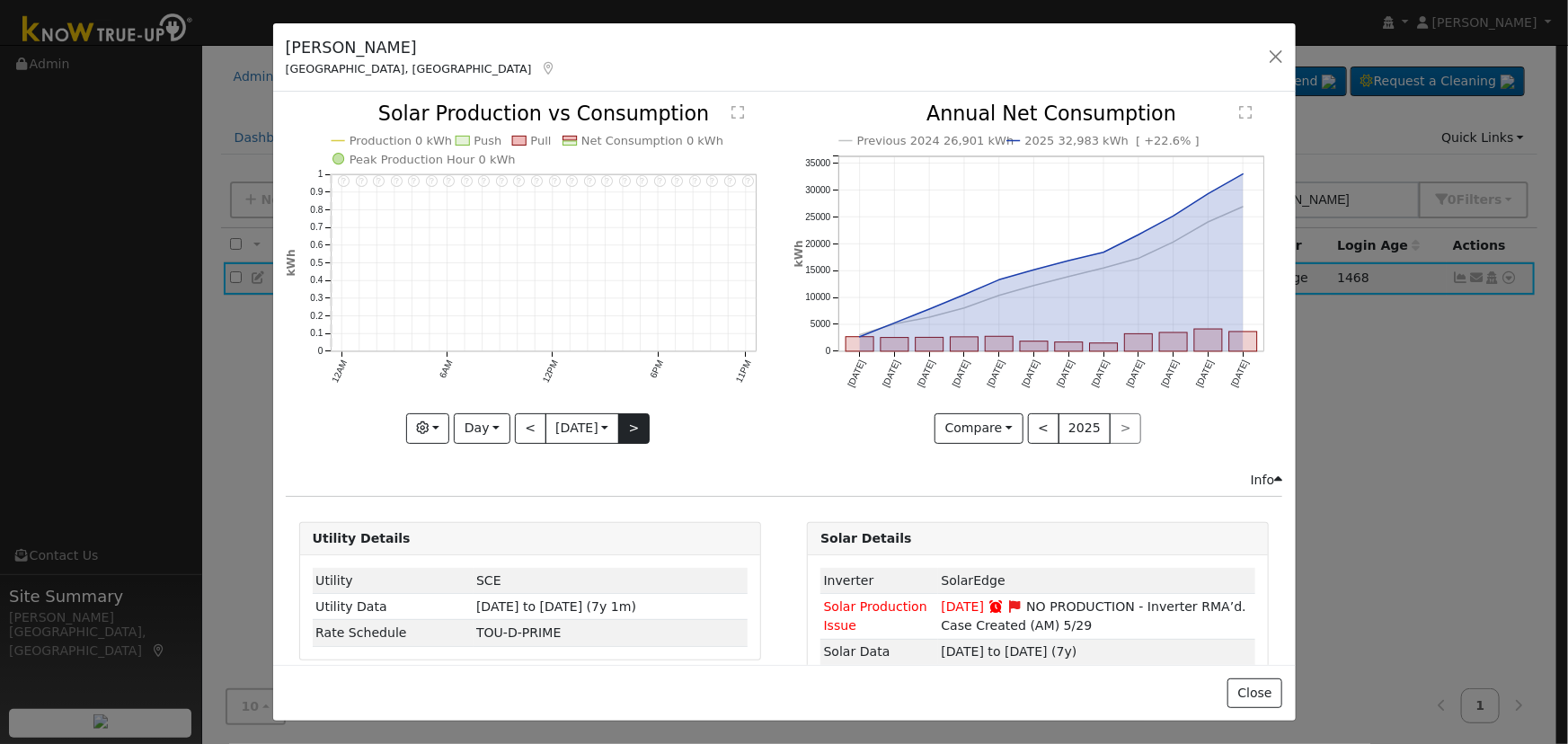
click at [629, 431] on div at bounding box center [531, 273] width 489 height 338
click at [519, 433] on button "<" at bounding box center [530, 428] width 31 height 30
type input "[DATE]"
